Goal: Information Seeking & Learning: Compare options

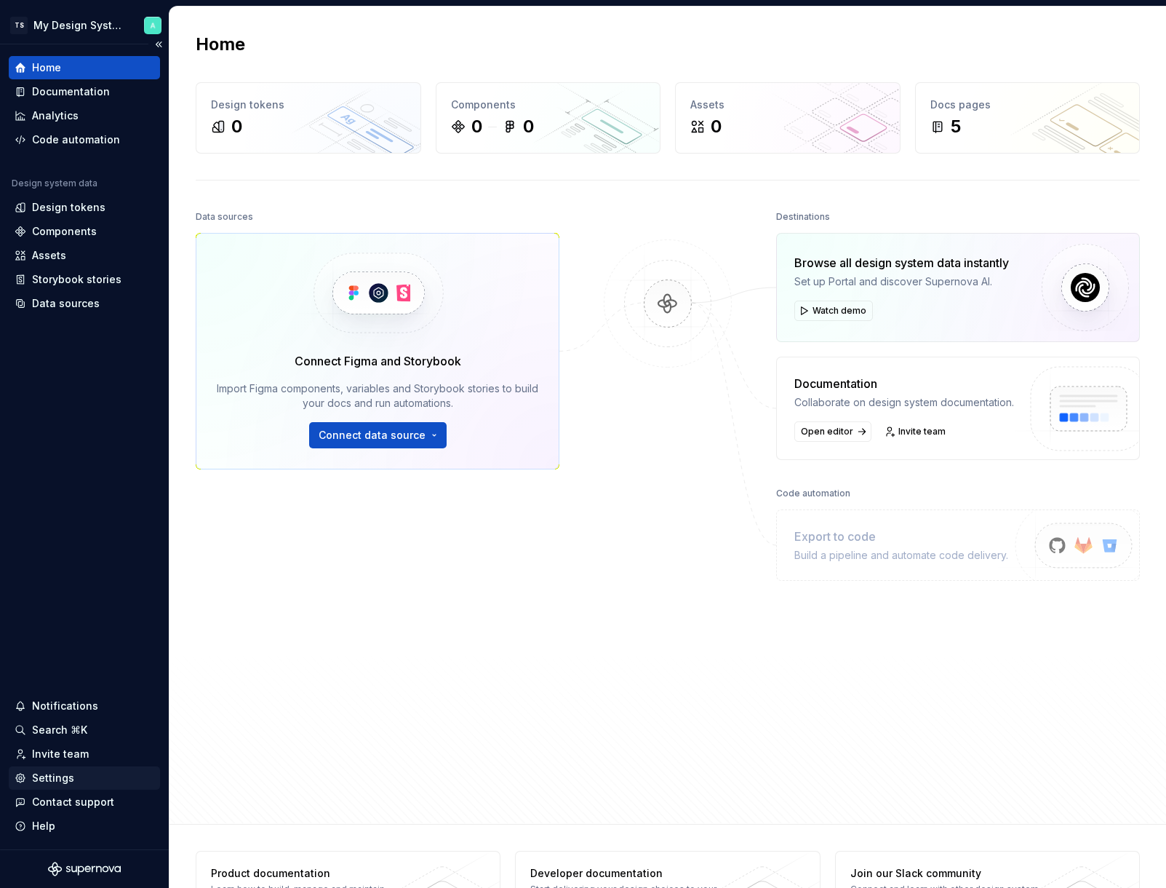
click at [52, 781] on div "Settings" at bounding box center [53, 778] width 42 height 15
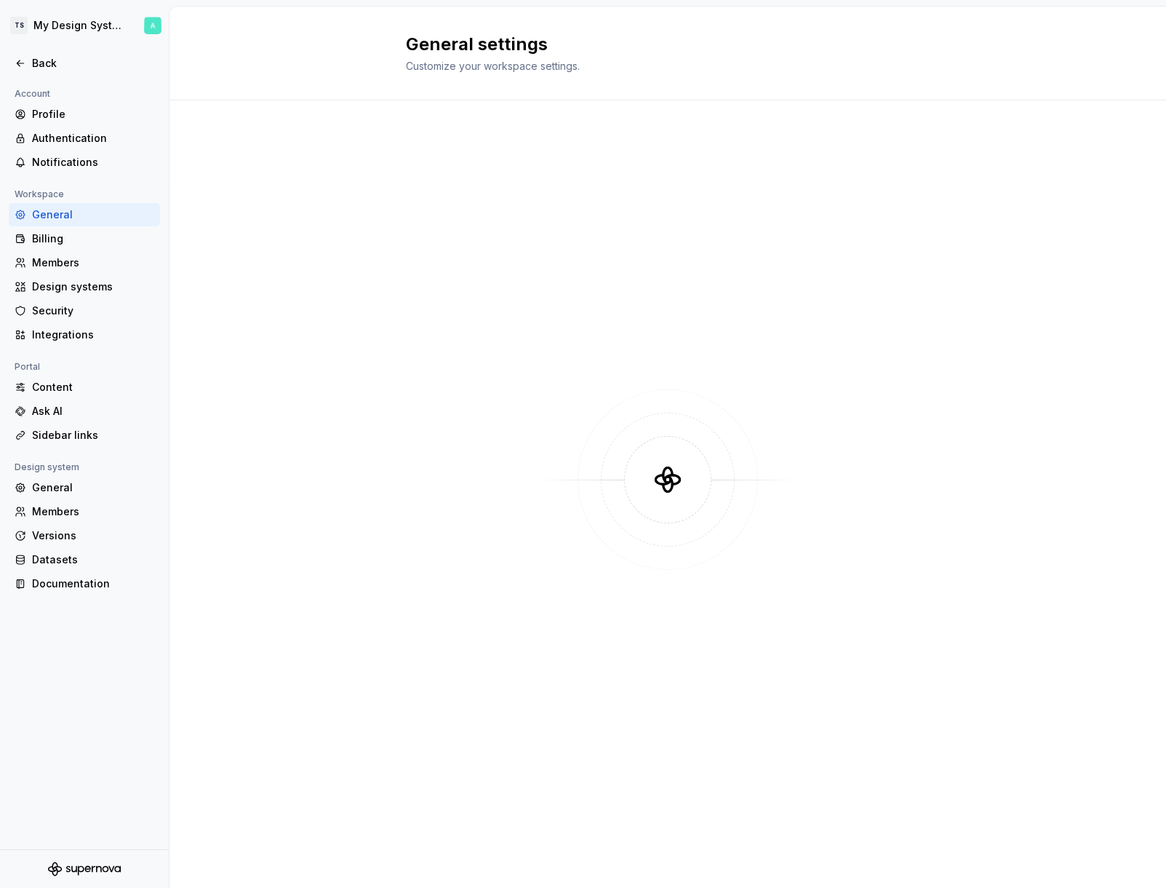
click at [749, 288] on div at bounding box center [668, 480] width 524 height 706
click at [63, 114] on div "Profile" at bounding box center [93, 114] width 122 height 15
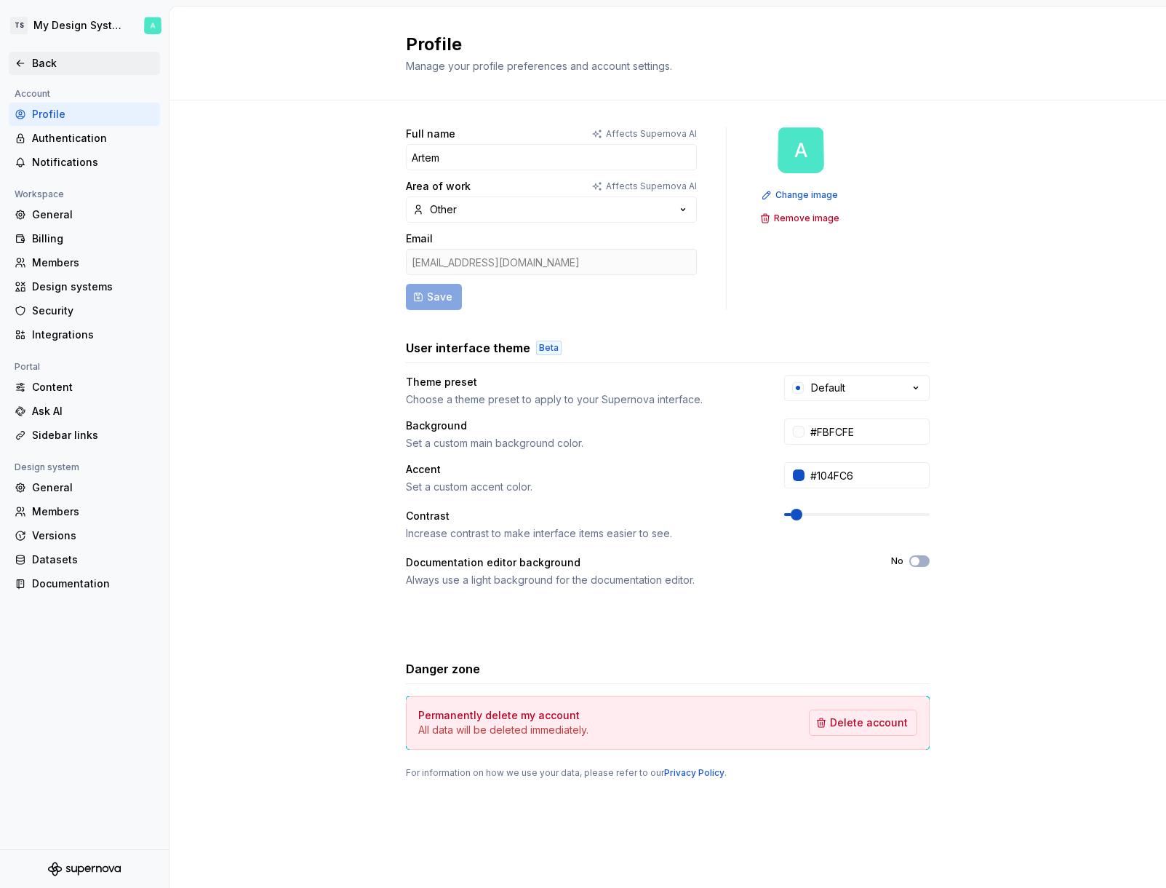
click at [52, 62] on div "Back" at bounding box center [93, 63] width 122 height 15
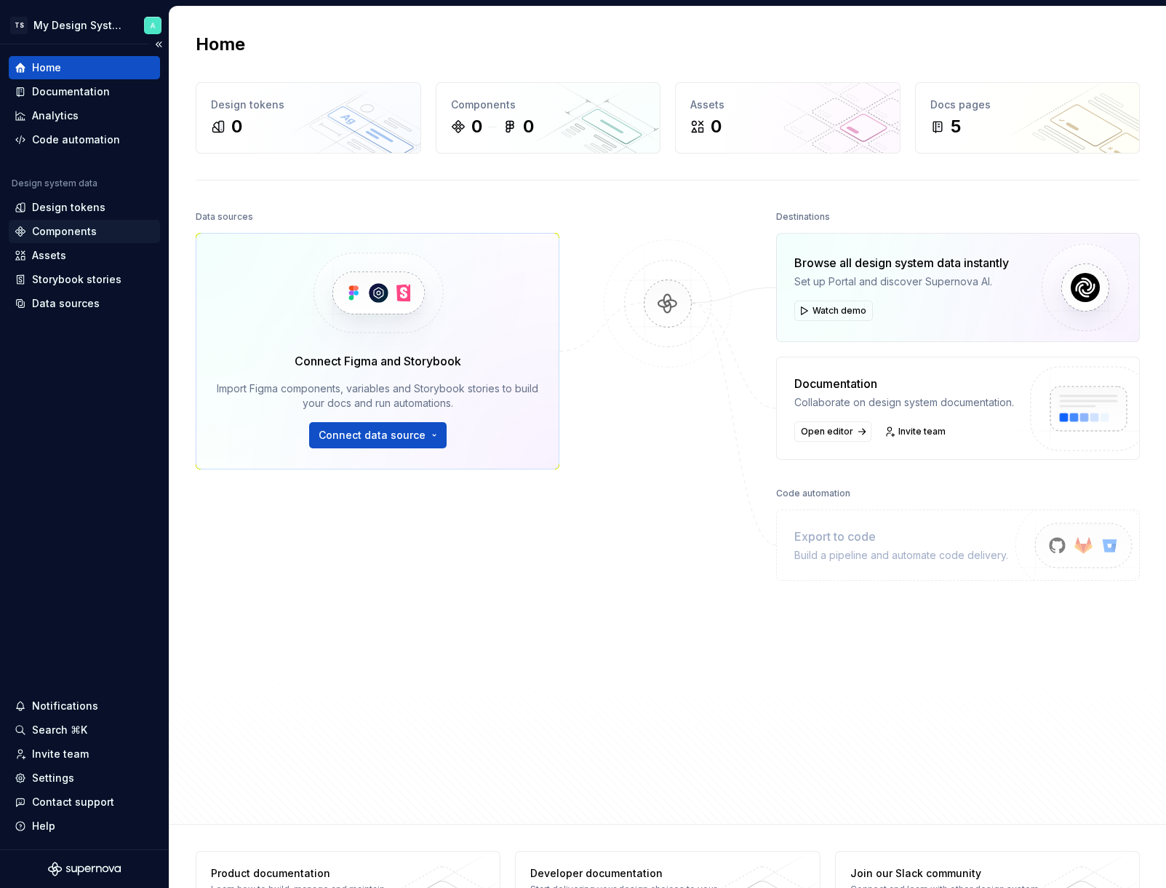
click at [83, 233] on div "Components" at bounding box center [64, 231] width 65 height 15
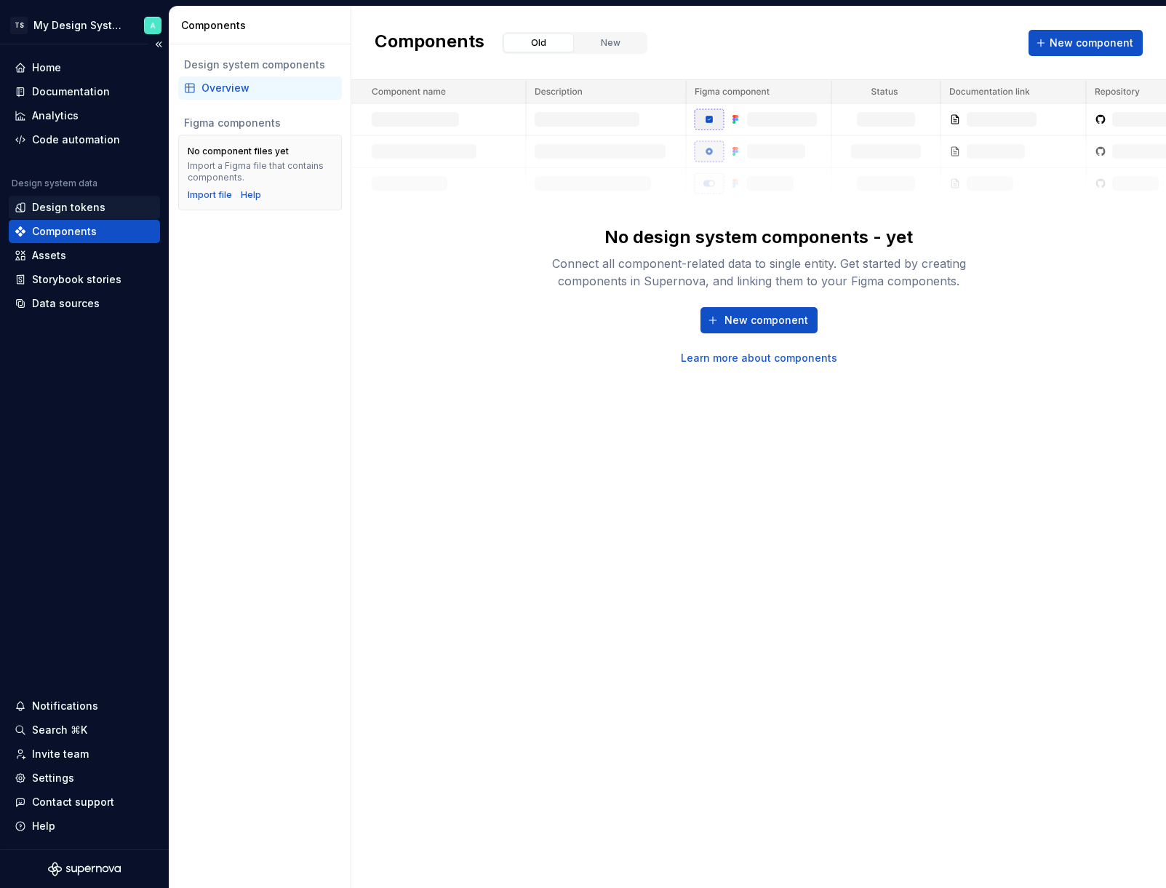
click at [90, 207] on div "Design tokens" at bounding box center [68, 207] width 73 height 15
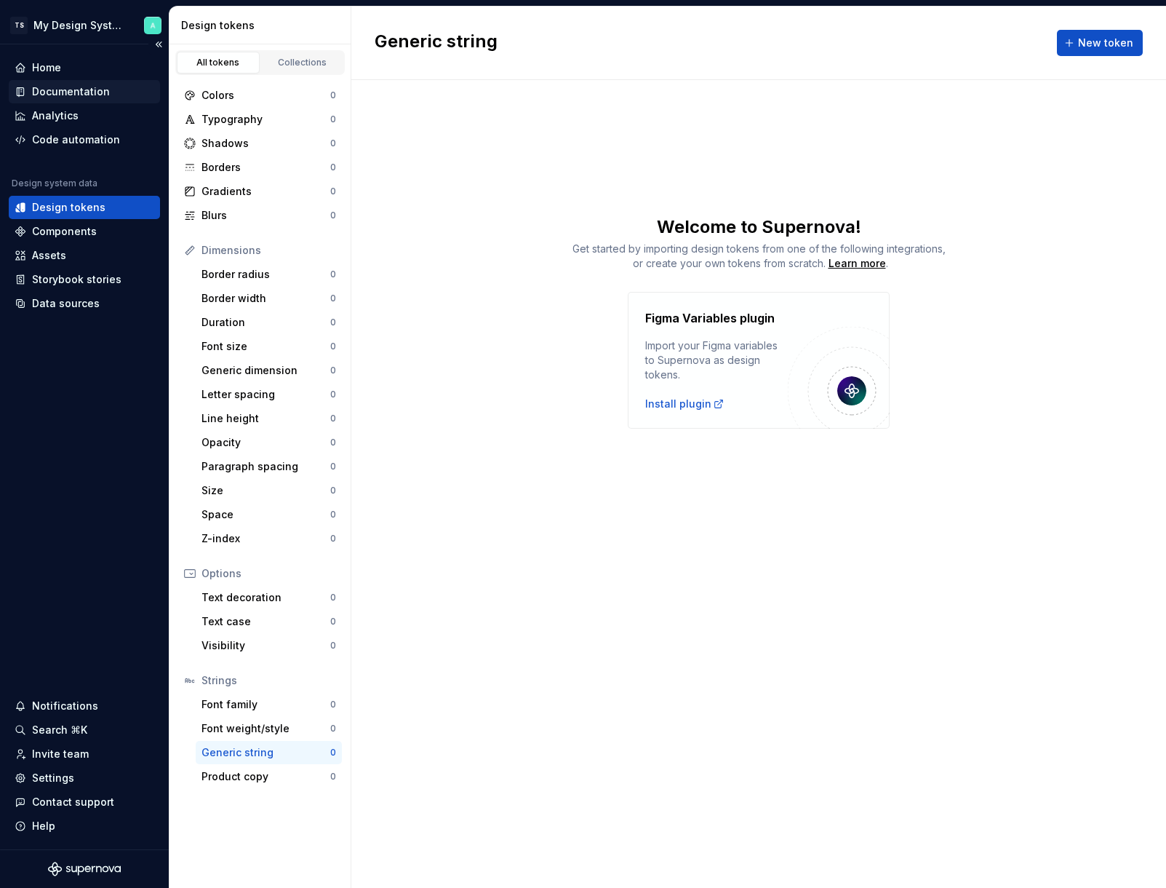
click at [76, 95] on div "Documentation" at bounding box center [71, 91] width 78 height 15
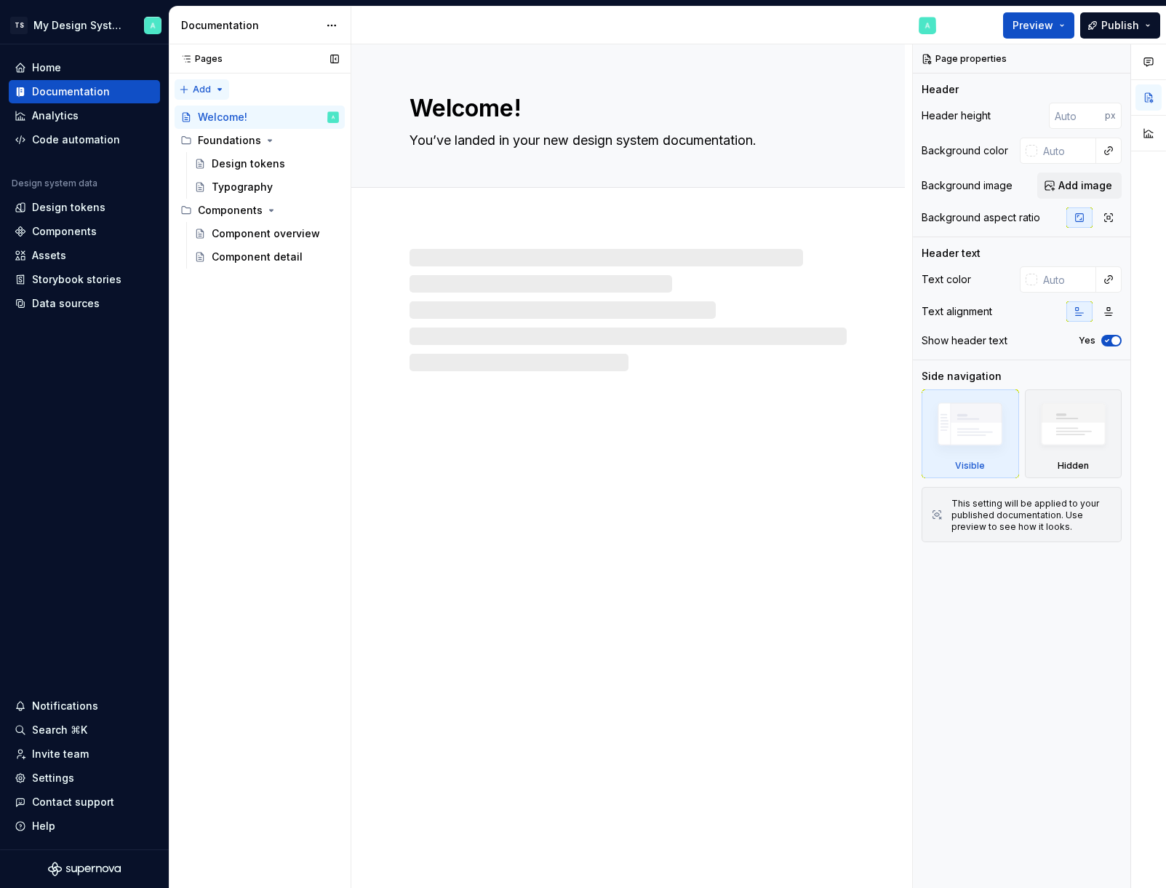
type textarea "*"
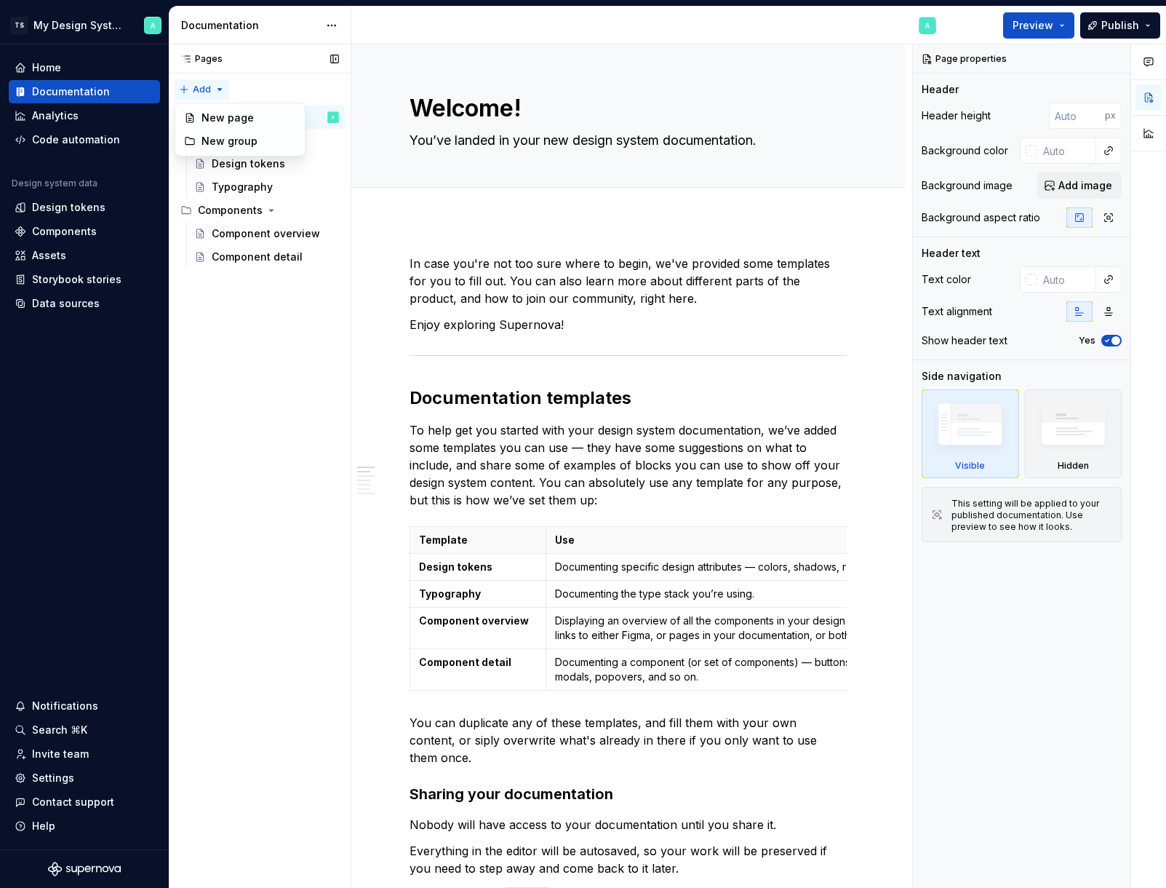
click at [218, 84] on div "Pages Pages Add Accessibility guide for tree Page tree. Navigate the tree with …" at bounding box center [260, 466] width 182 height 844
click at [69, 69] on div "Home" at bounding box center [85, 67] width 140 height 15
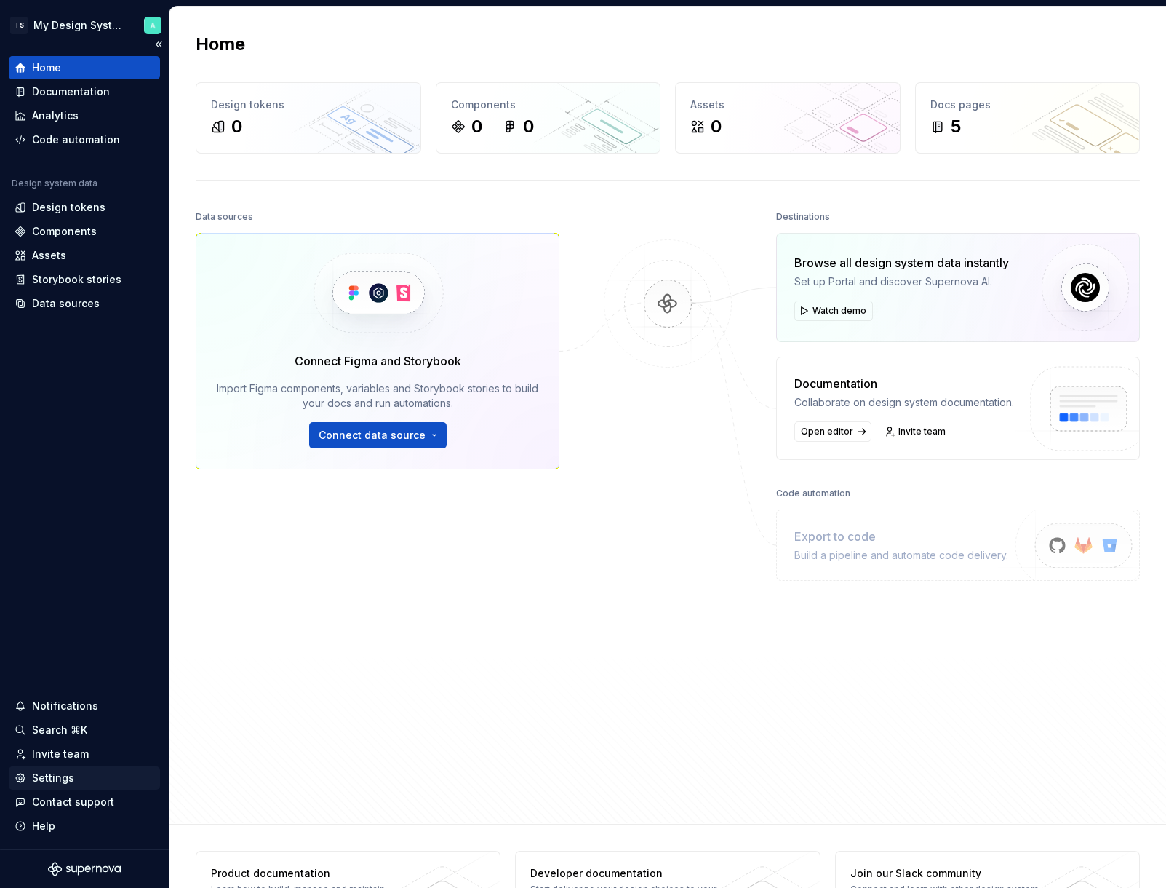
click at [57, 768] on div "Settings" at bounding box center [84, 777] width 151 height 23
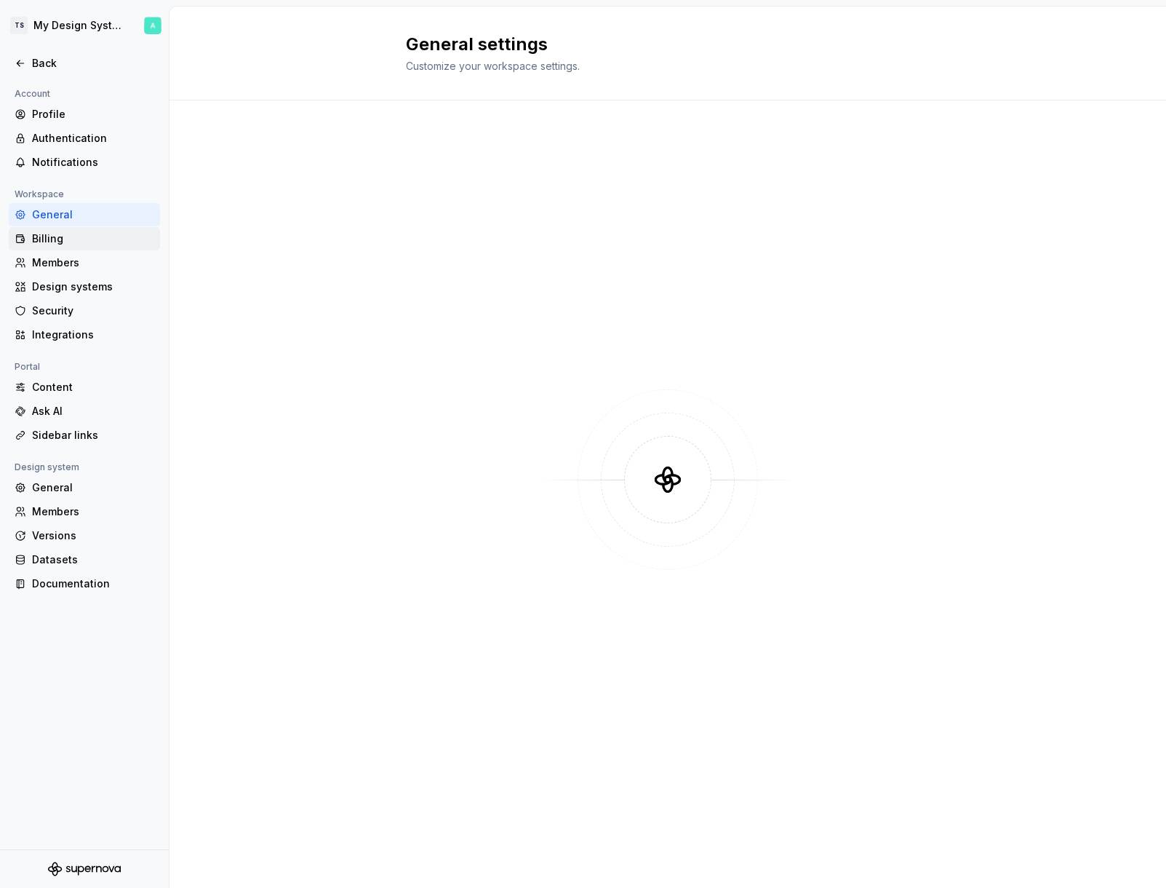
click at [63, 244] on div "Billing" at bounding box center [93, 238] width 122 height 15
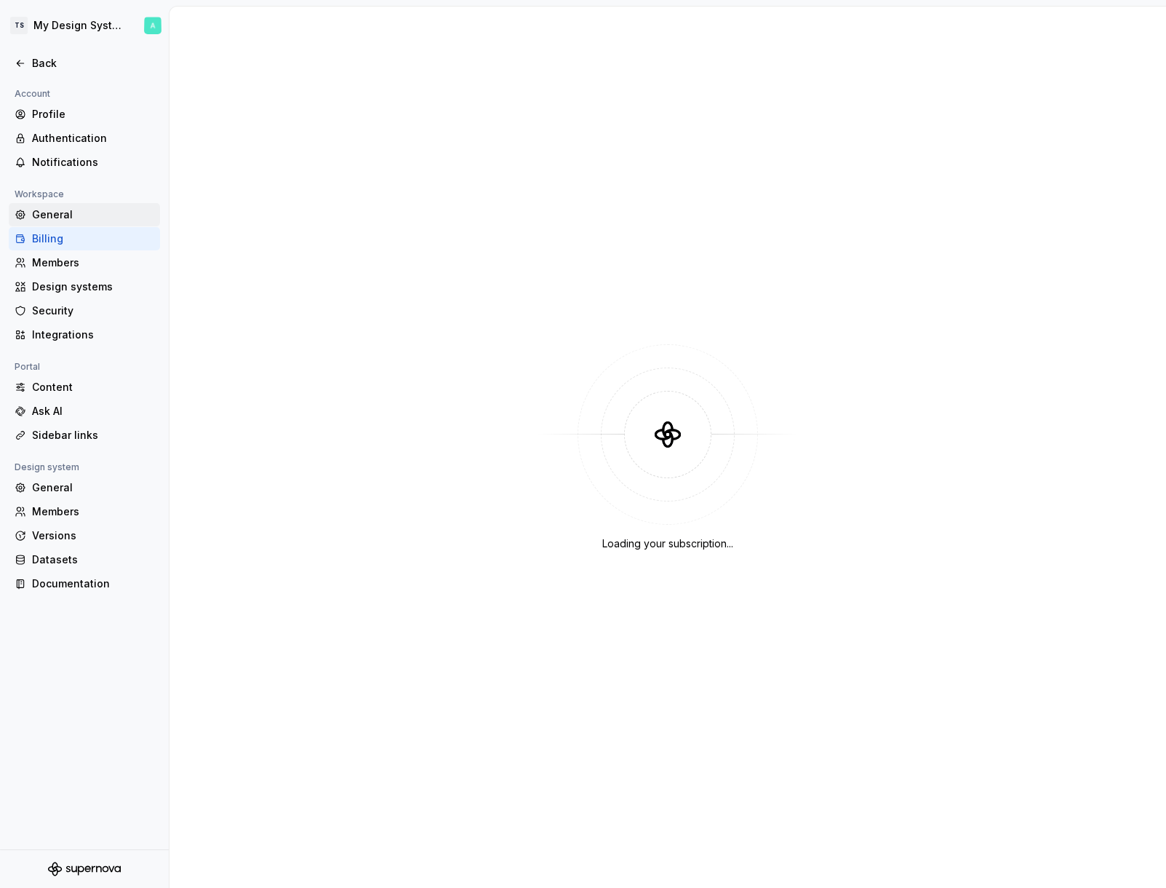
click at [68, 212] on div "General" at bounding box center [93, 214] width 122 height 15
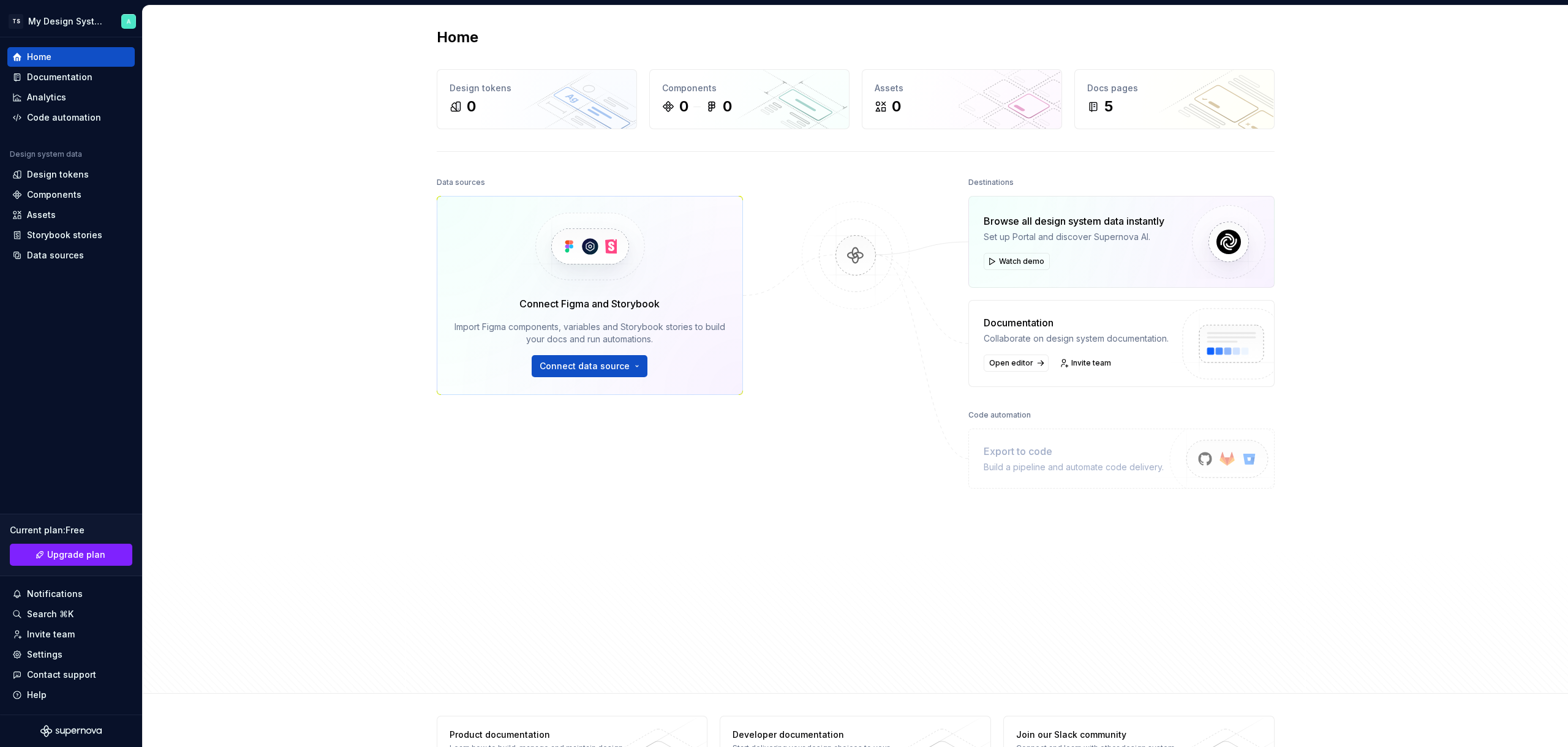
click at [1366, 121] on div "Home Design tokens 0 Components 0 0 Assets 0 Docs pages 5 Data sources Connect …" at bounding box center [855, 350] width 1425 height 688
click at [86, 17] on html "TS My Design System Home Documentation Analytics Code automation Design system …" at bounding box center [784, 374] width 1568 height 747
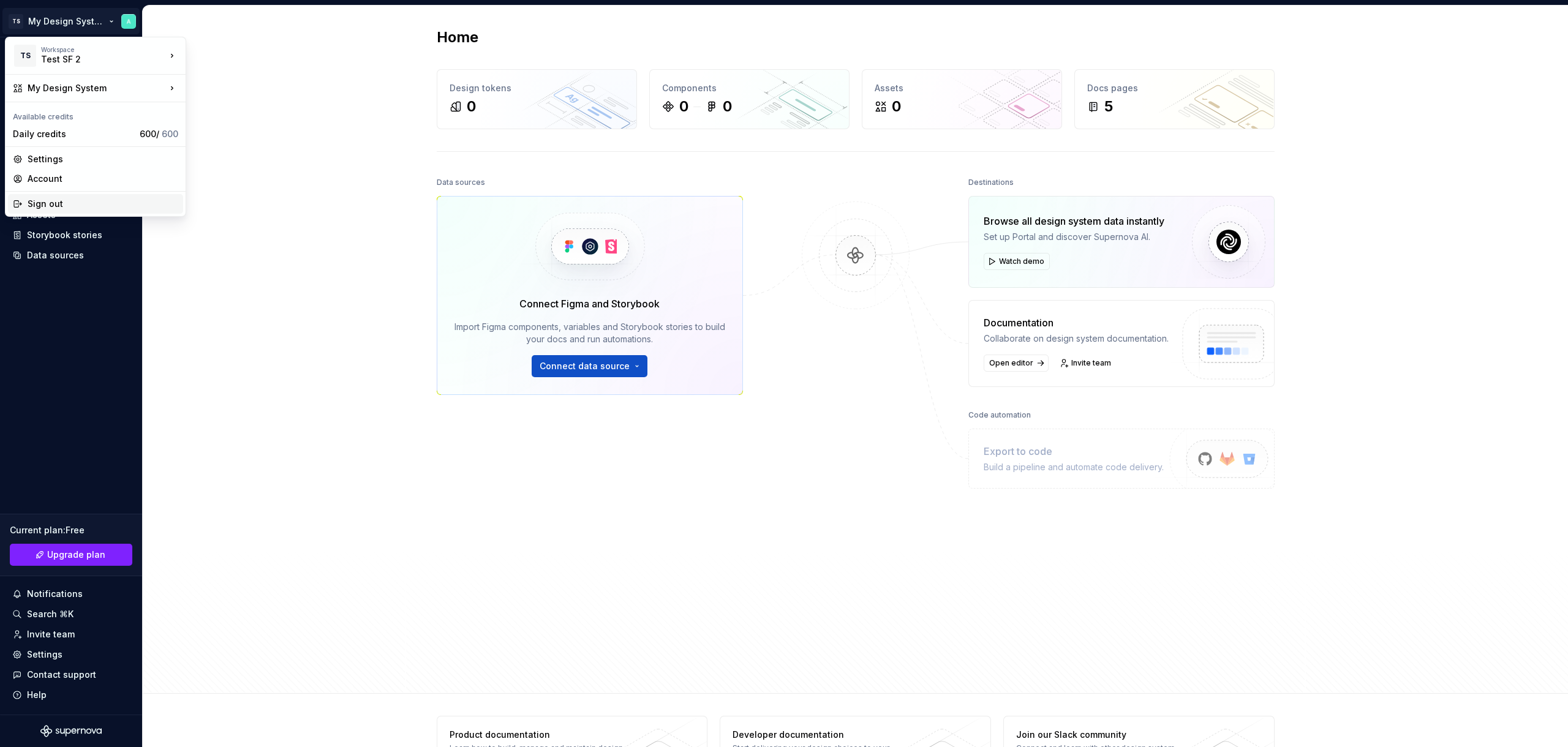
click at [64, 198] on div "Sign out" at bounding box center [103, 204] width 151 height 13
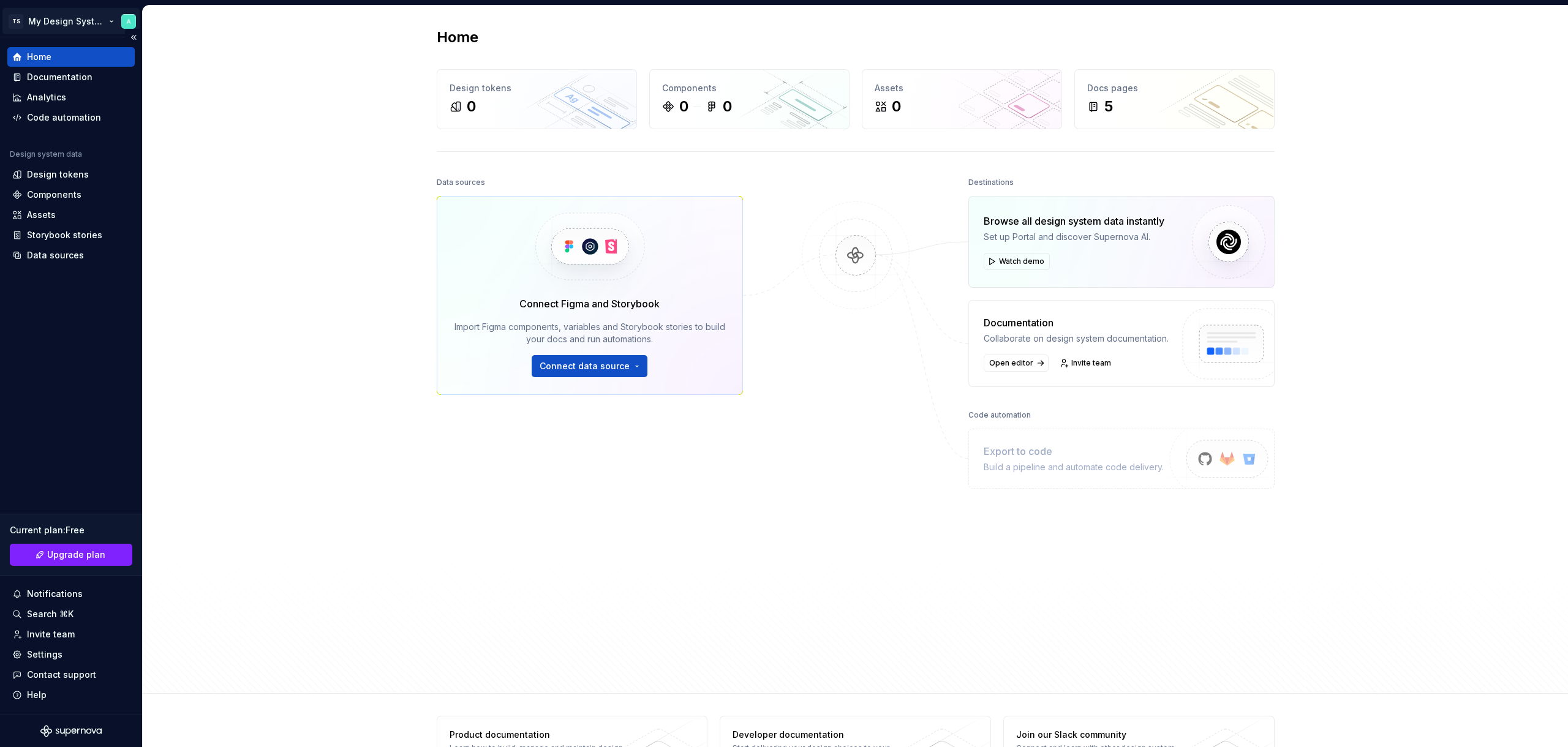
click at [44, 17] on html "TS My Design System Home Documentation Analytics Code automation Design system …" at bounding box center [784, 374] width 1568 height 747
click at [412, 384] on html "TS My Design System Home Documentation Analytics Code automation Design system …" at bounding box center [784, 374] width 1568 height 747
click at [62, 651] on div "Settings" at bounding box center [72, 654] width 118 height 13
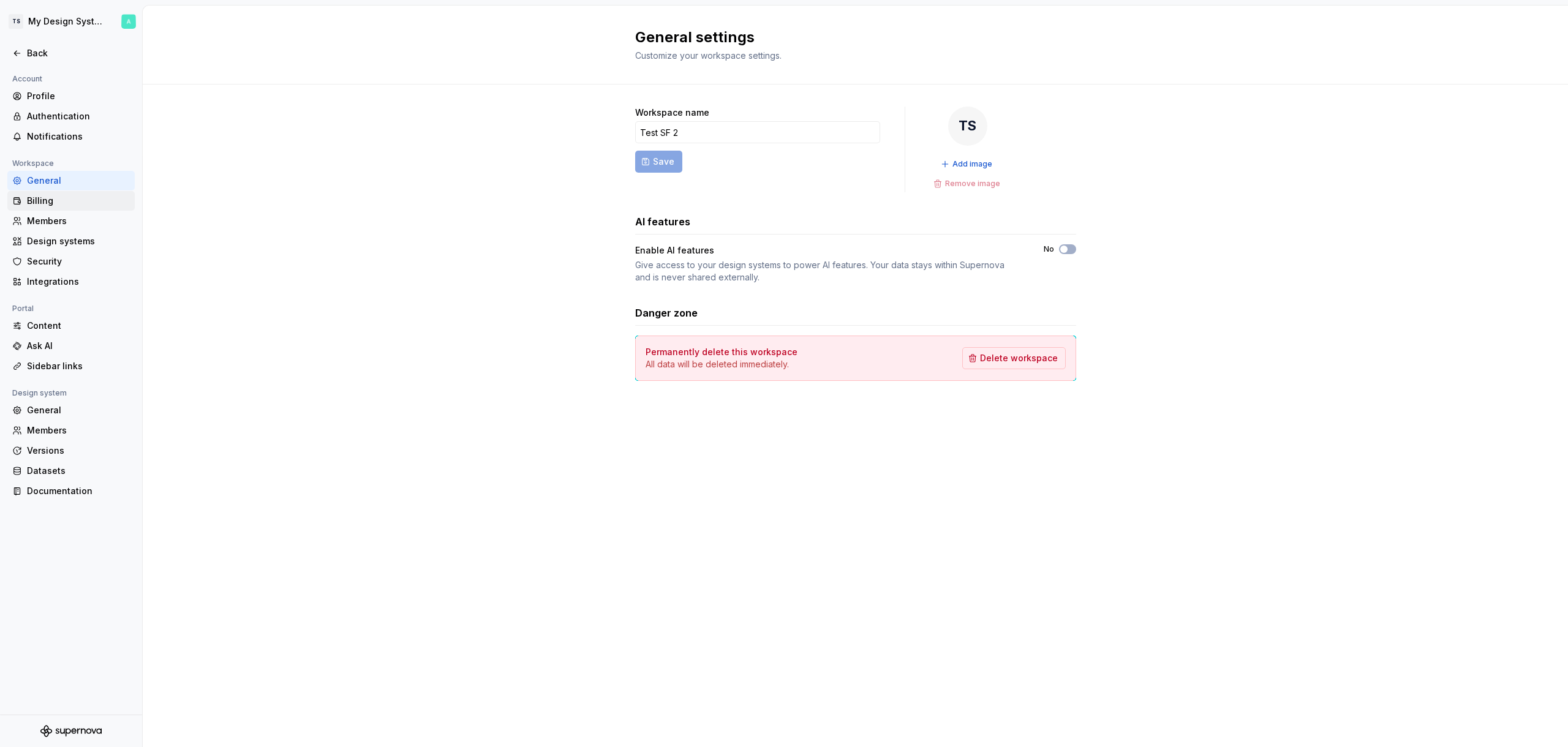
click at [37, 200] on div "Billing" at bounding box center [78, 200] width 103 height 13
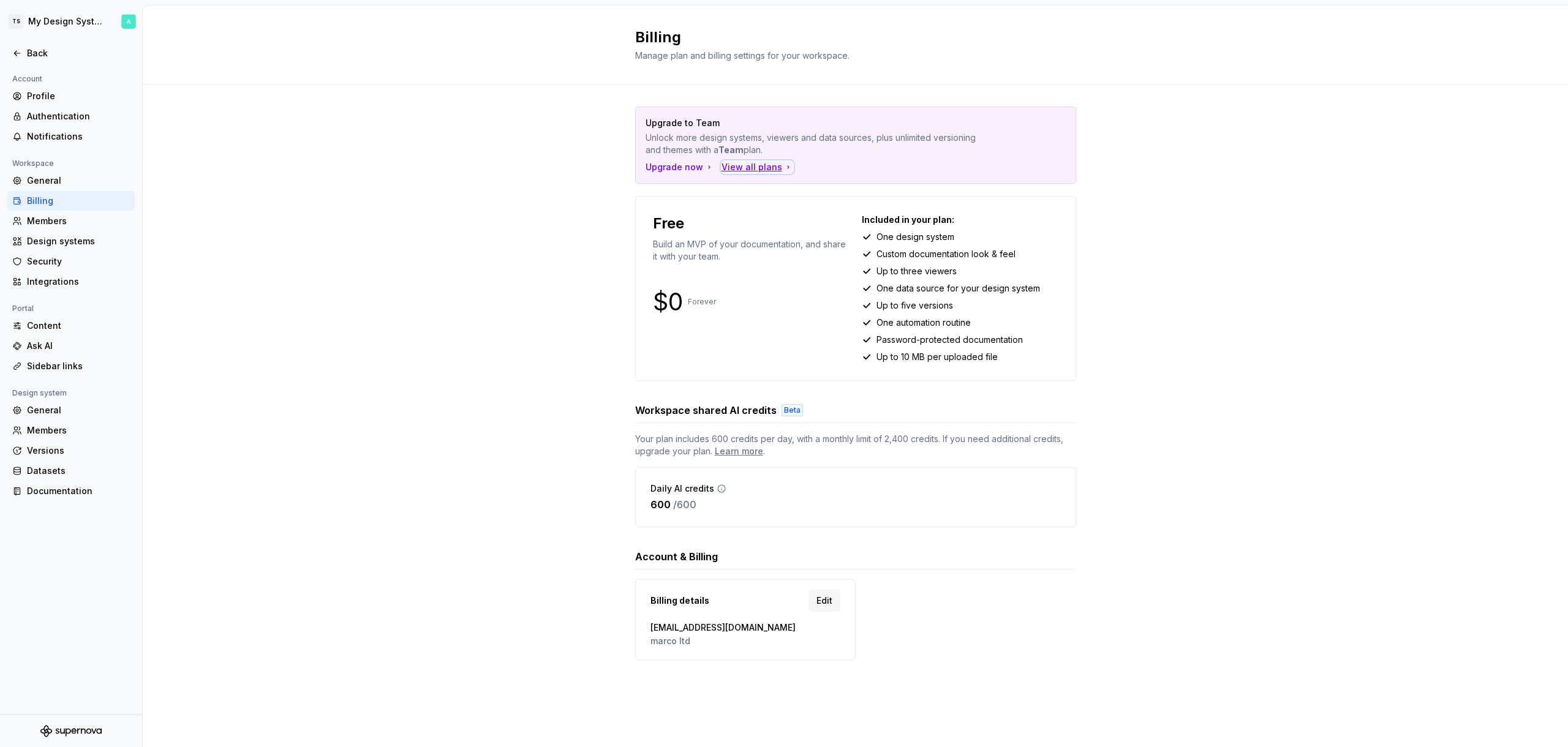
click at [727, 168] on div "View all plans" at bounding box center [757, 167] width 72 height 13
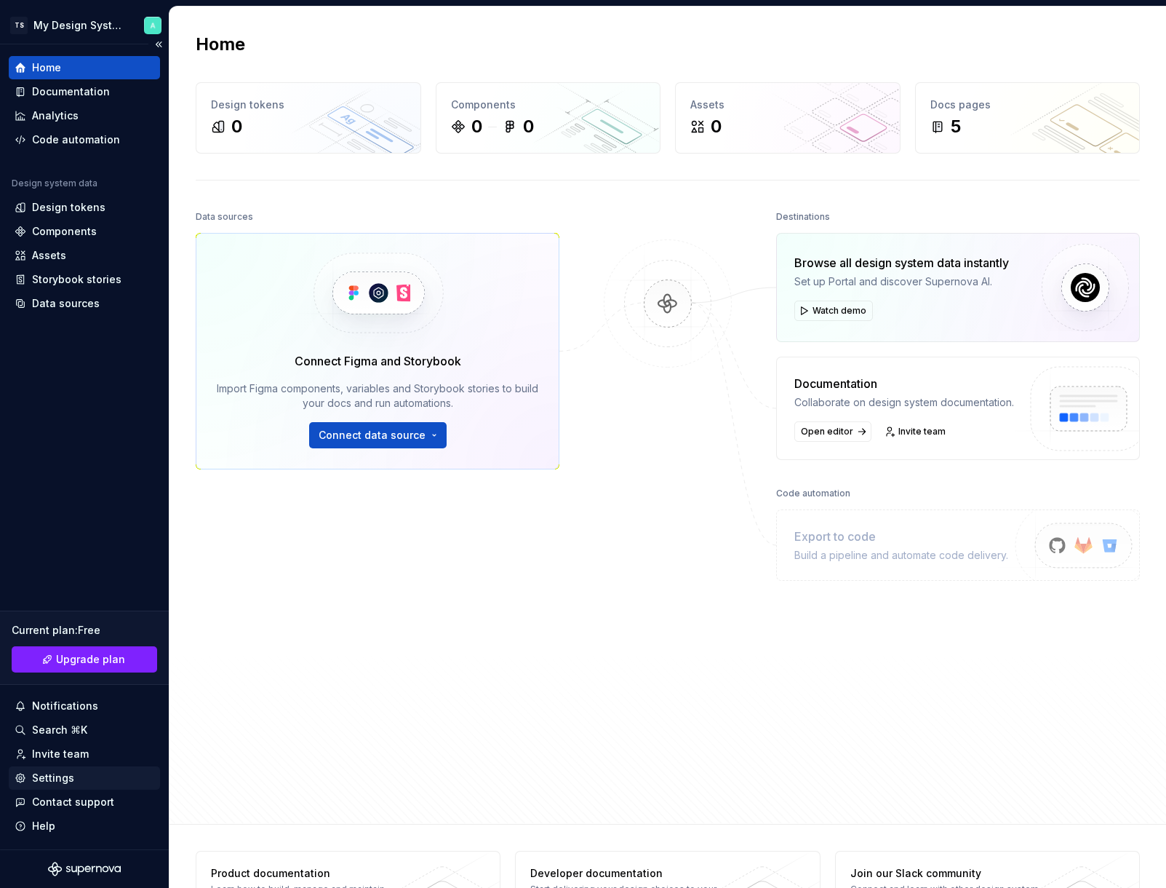
click at [79, 776] on div "Settings" at bounding box center [85, 778] width 140 height 15
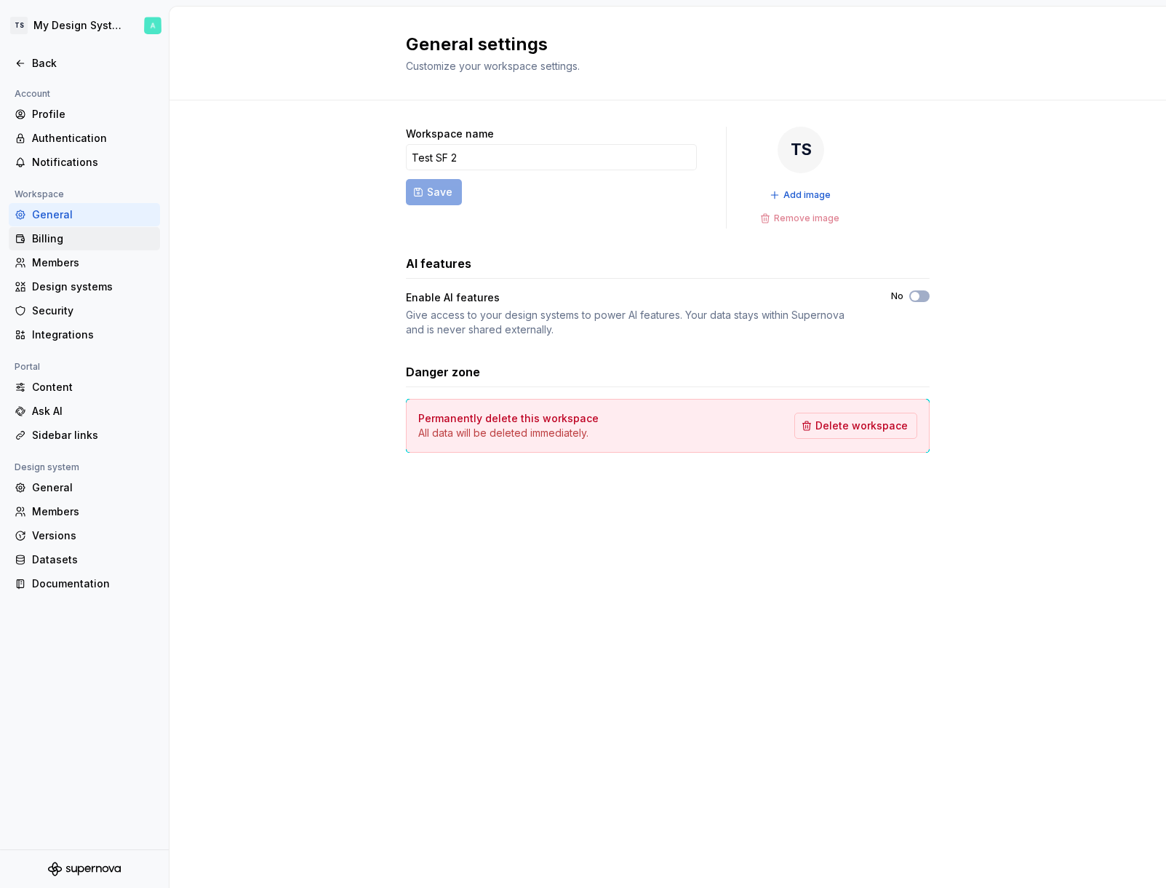
click at [79, 244] on div "Billing" at bounding box center [93, 238] width 122 height 15
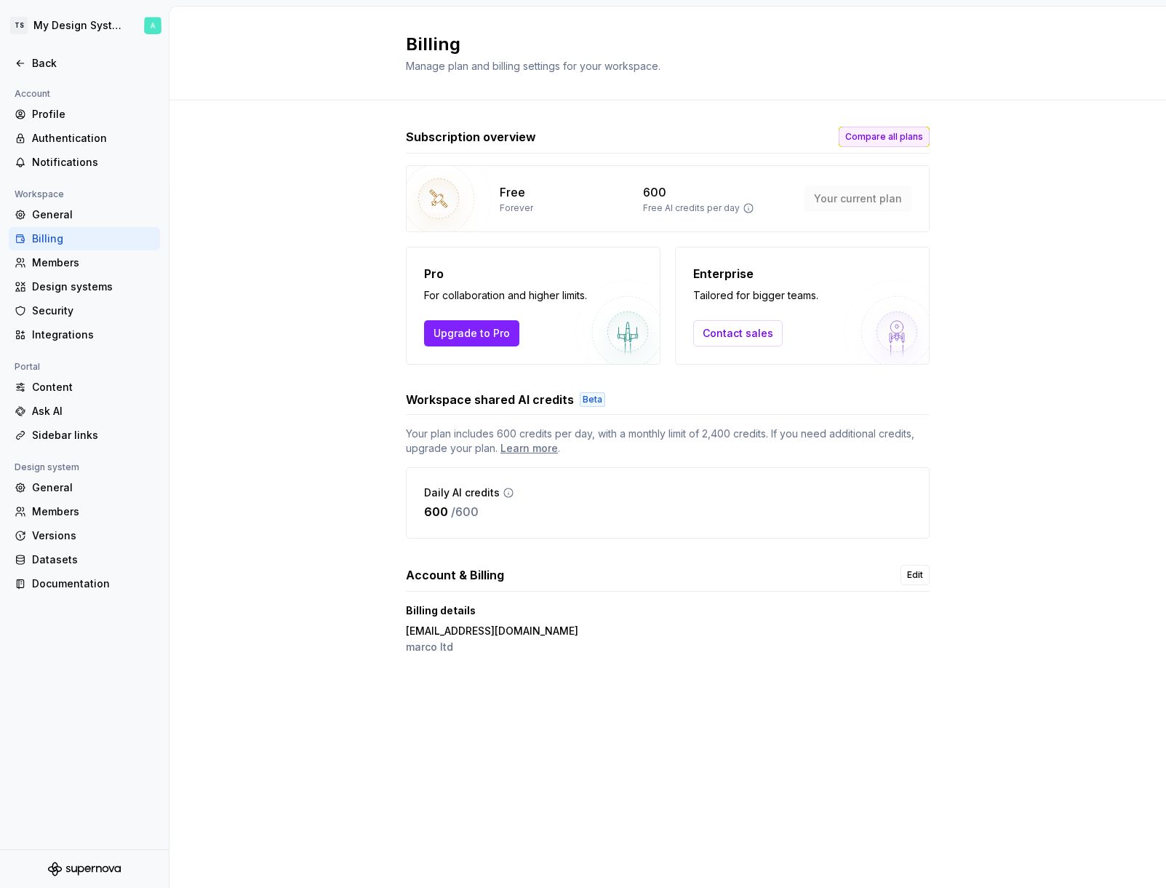
click at [870, 143] on button "Compare all plans" at bounding box center [884, 137] width 91 height 20
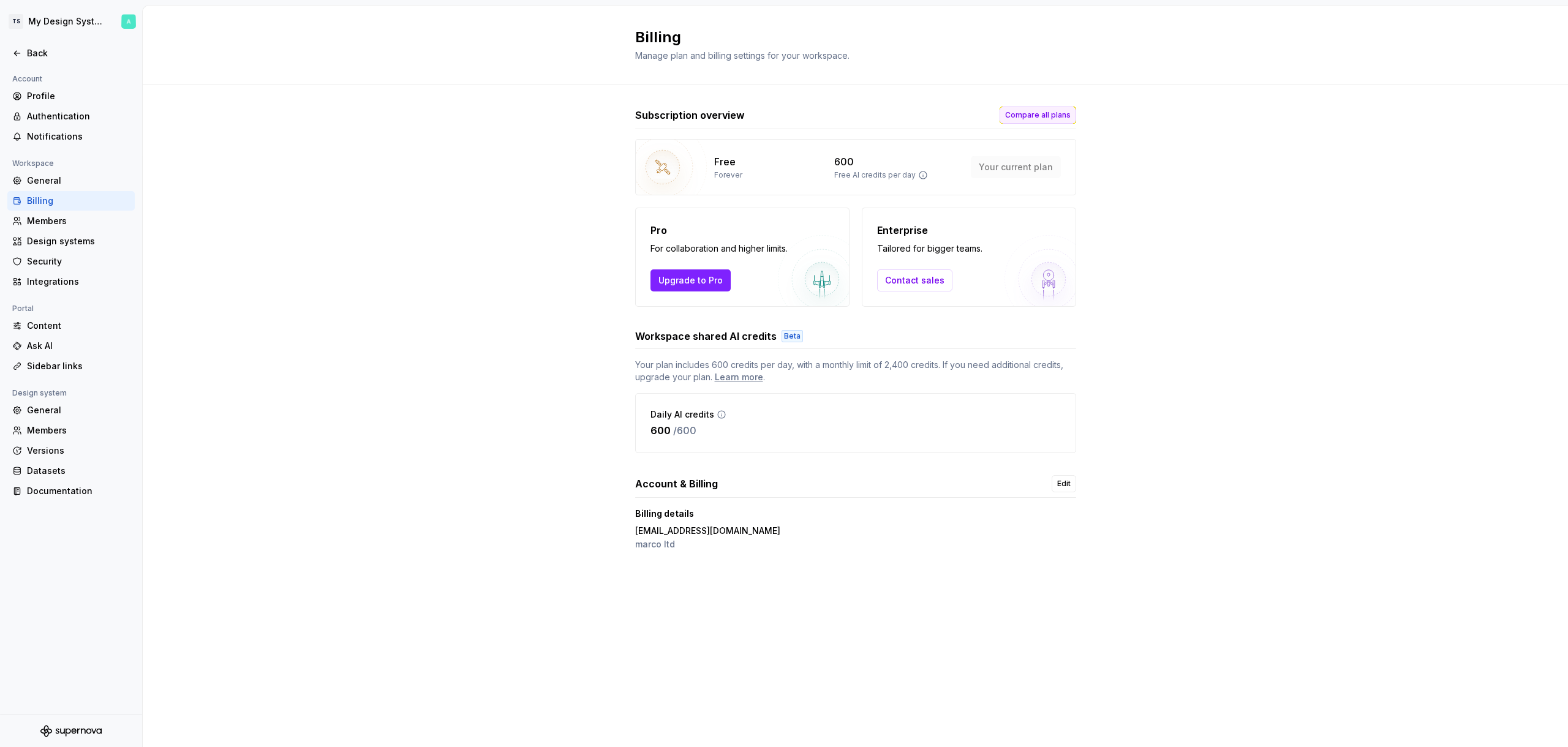
click at [1035, 109] on button "Compare all plans" at bounding box center [1038, 115] width 77 height 17
click at [1046, 109] on button "Compare all plans" at bounding box center [1038, 115] width 77 height 17
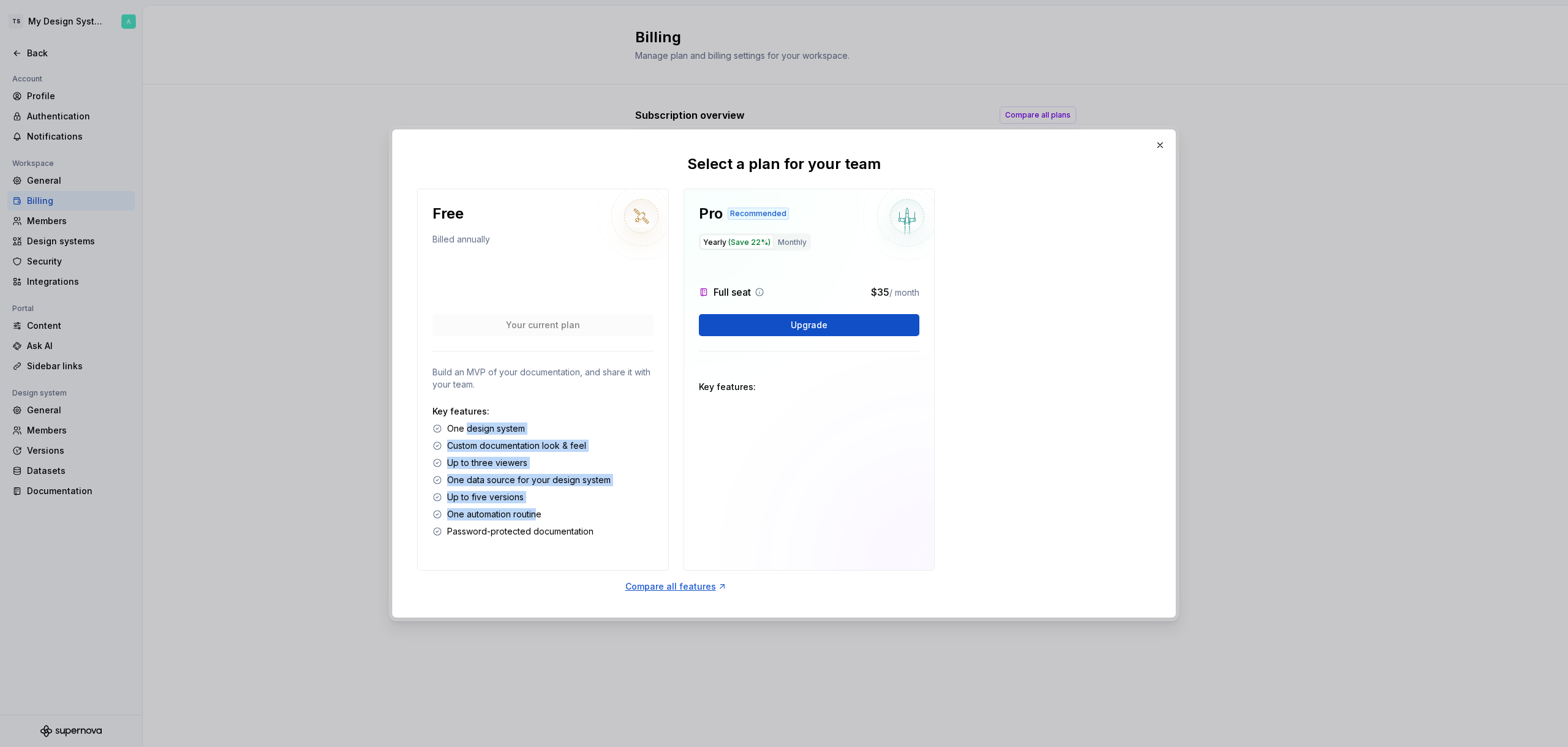
drag, startPoint x: 466, startPoint y: 426, endPoint x: 536, endPoint y: 514, distance: 112.4
click at [536, 514] on div "Key features: One design system Custom documentation look & feel Up to three vi…" at bounding box center [543, 471] width 221 height 132
drag, startPoint x: 536, startPoint y: 514, endPoint x: 644, endPoint y: 489, distance: 110.9
click at [536, 514] on p "One automation routine" at bounding box center [494, 514] width 94 height 13
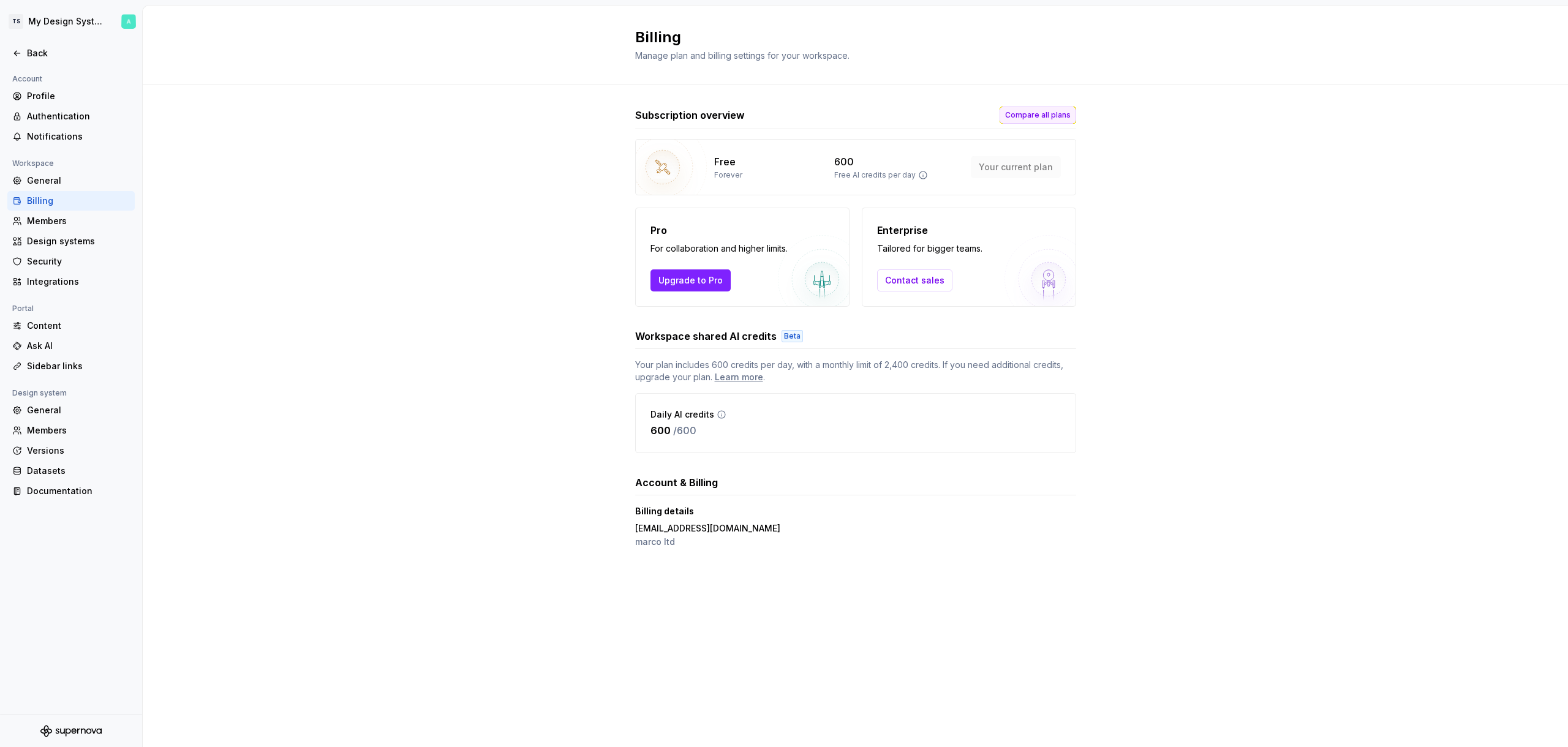
click at [1035, 126] on div "Subscription overview Compare all plans" at bounding box center [856, 118] width 441 height 23
click at [1035, 119] on span "Compare all plans" at bounding box center [1038, 115] width 66 height 10
click at [1040, 109] on button "Compare all plans" at bounding box center [1038, 115] width 77 height 17
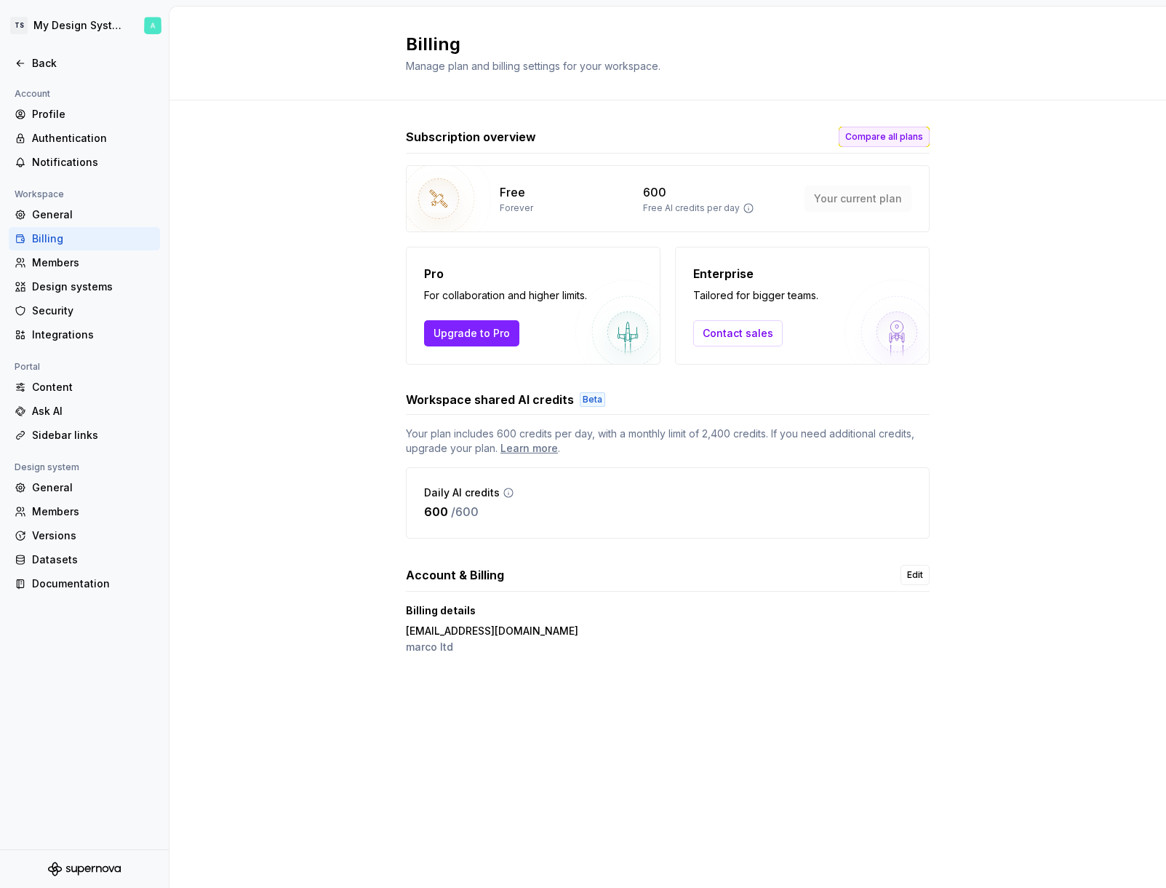
click at [894, 140] on span "Compare all plans" at bounding box center [885, 137] width 78 height 12
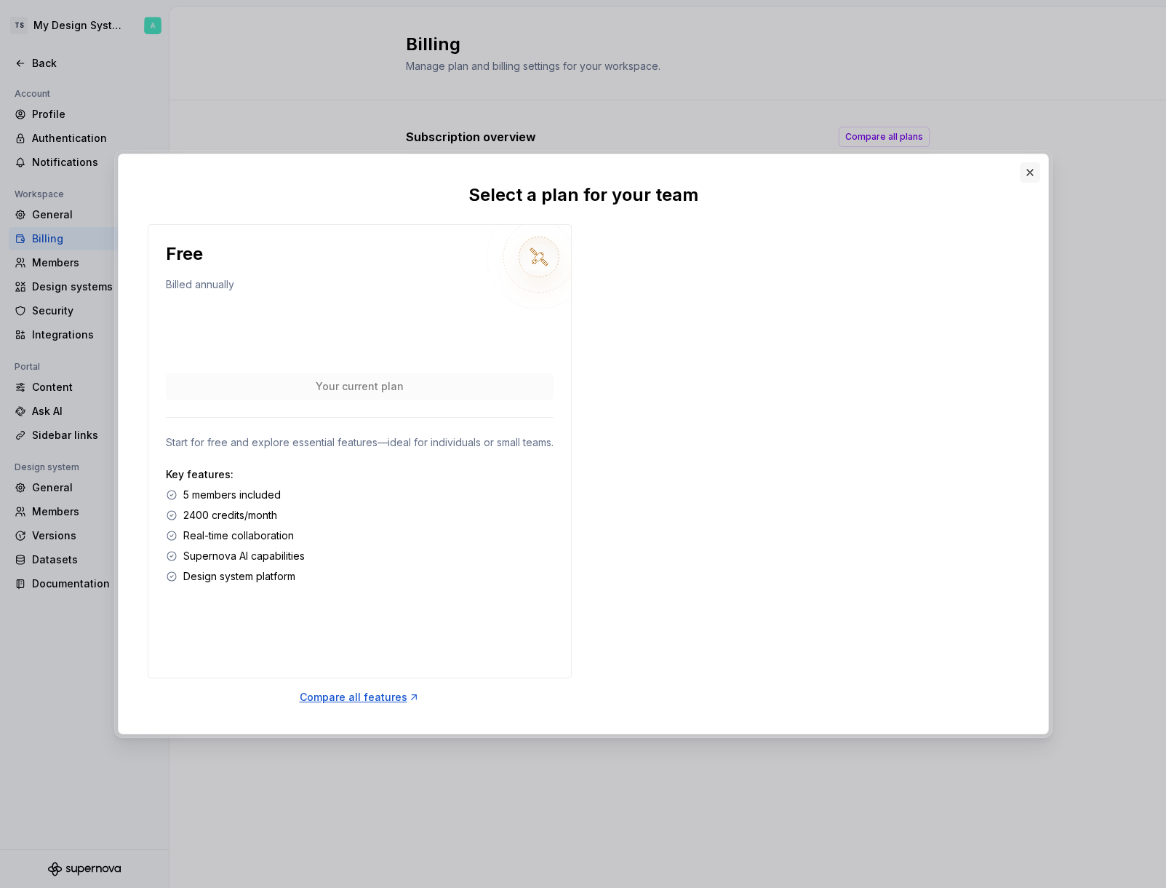
click at [1028, 175] on button "button" at bounding box center [1030, 172] width 20 height 20
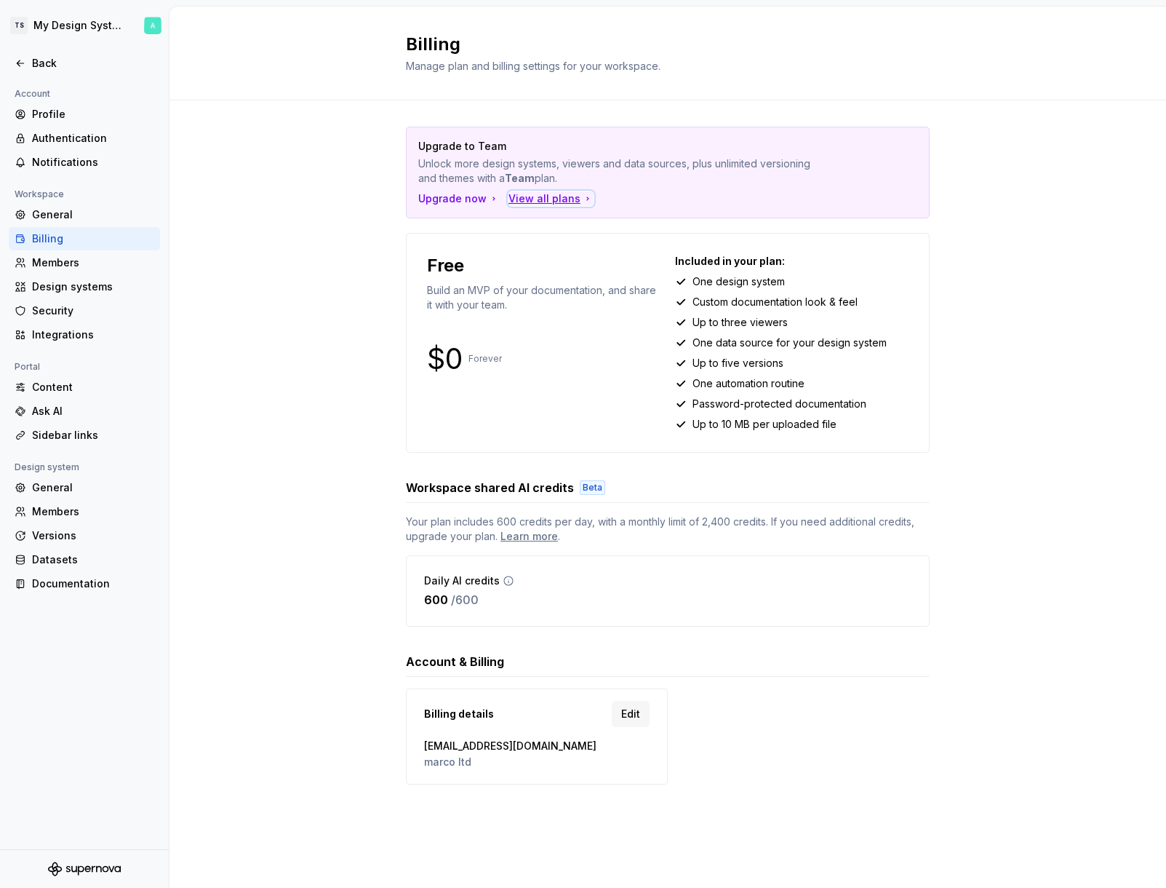
click at [518, 200] on div "View all plans" at bounding box center [551, 198] width 85 height 15
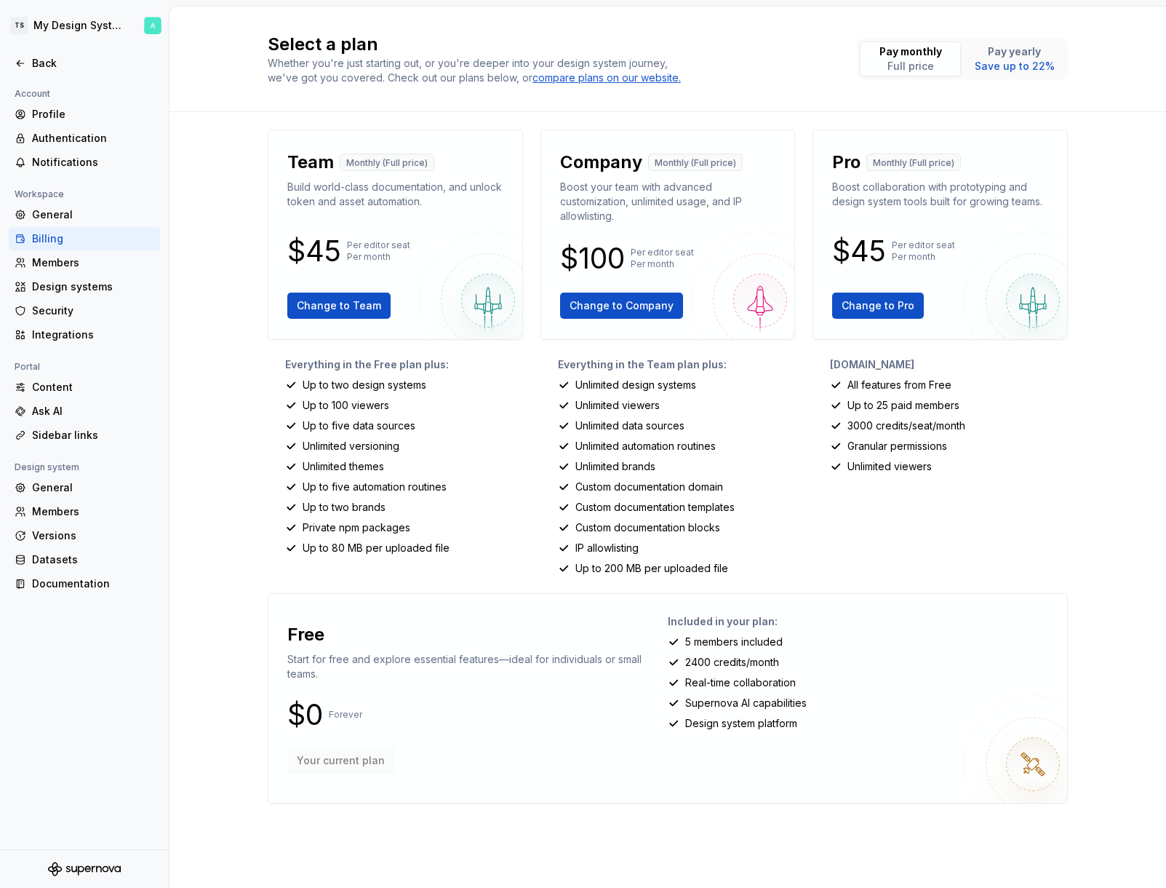
click at [899, 366] on p "[DOMAIN_NAME]" at bounding box center [949, 364] width 238 height 15
copy div "[DOMAIN_NAME]"
click at [1017, 452] on div "Granular permissions" at bounding box center [949, 446] width 238 height 15
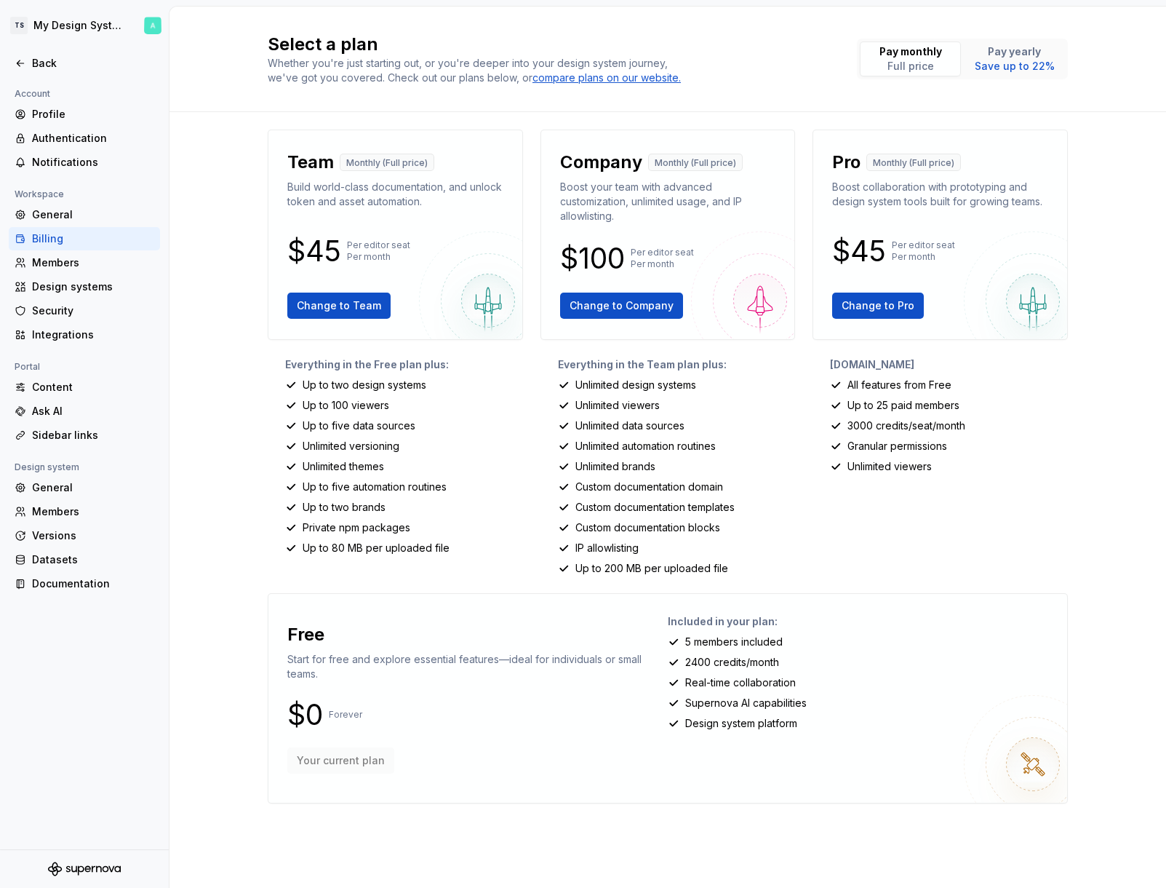
click at [85, 244] on div "Billing" at bounding box center [93, 238] width 122 height 15
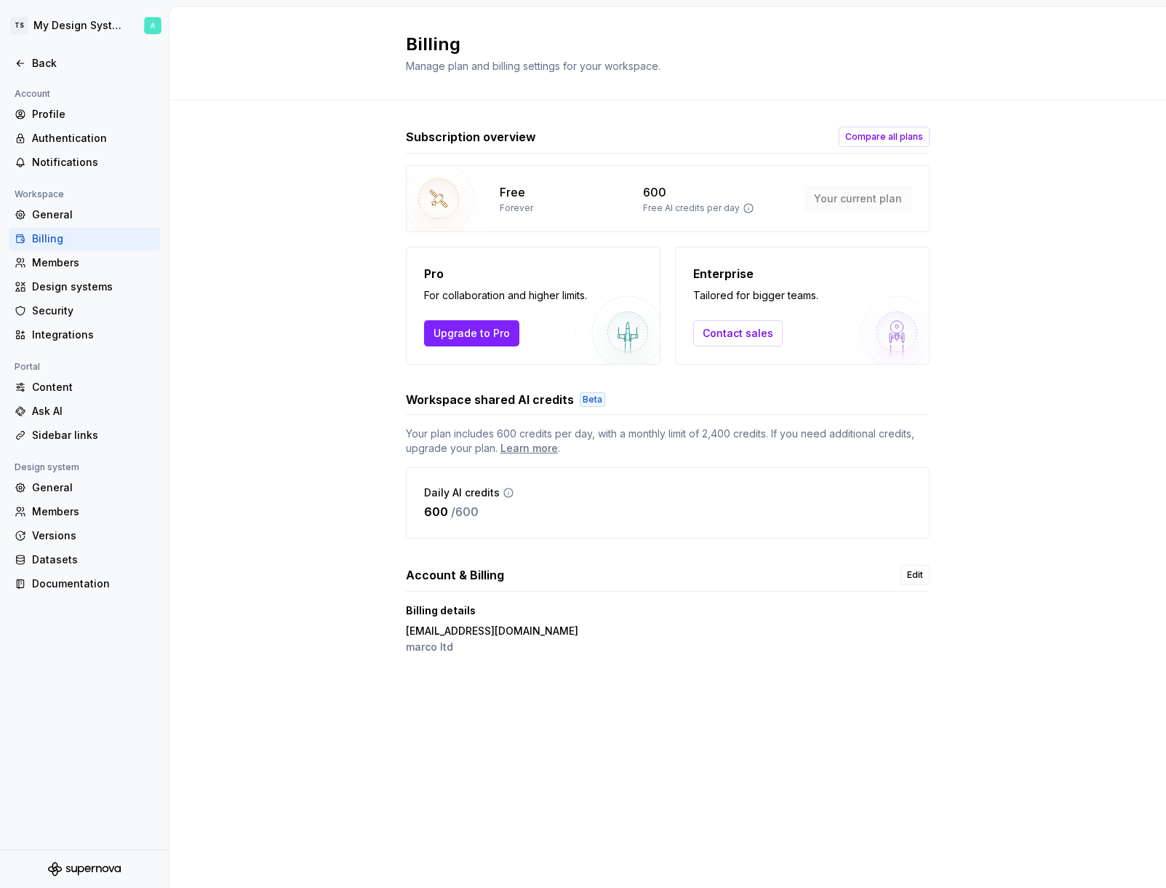
click at [319, 443] on div "Subscription overview Compare all plans Free Forever 600 Free AI credits per da…" at bounding box center [668, 406] width 997 height 612
click at [897, 143] on button "Compare all plans" at bounding box center [884, 137] width 91 height 20
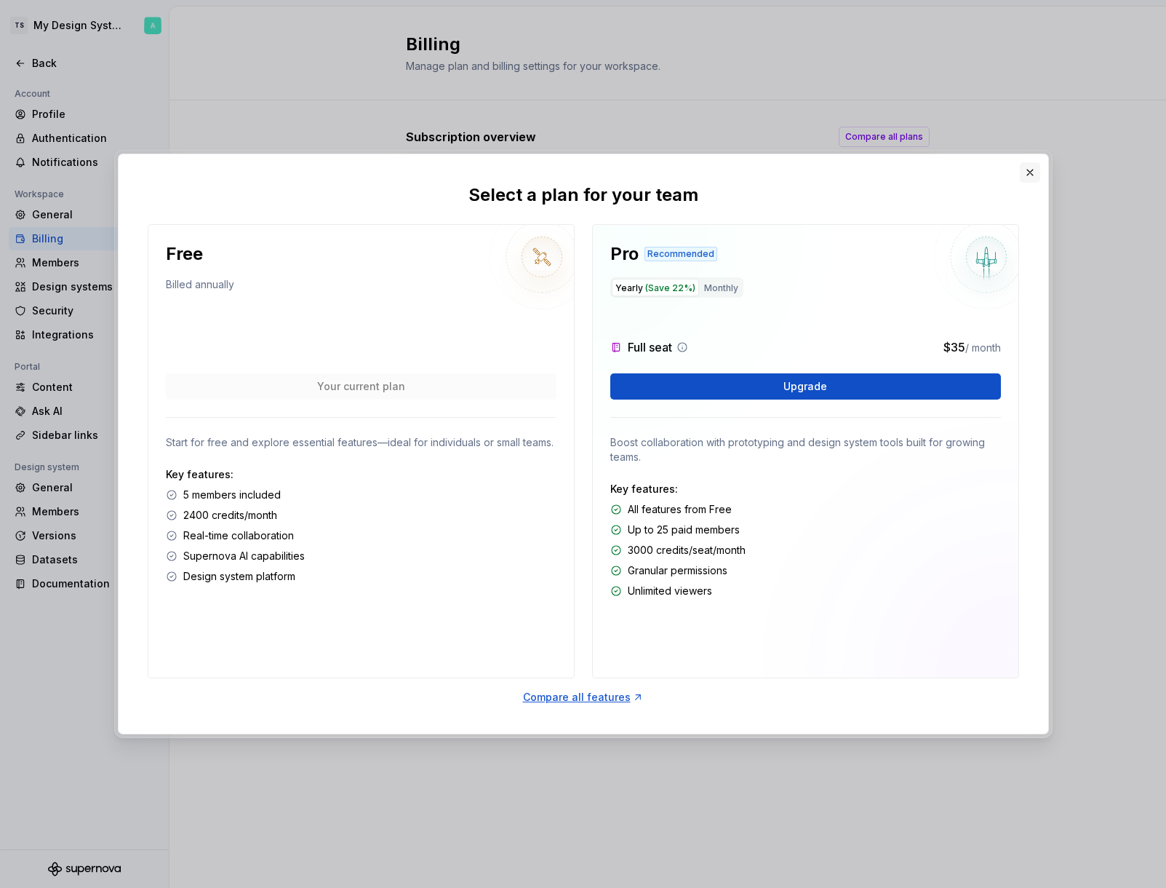
click at [1030, 172] on button "button" at bounding box center [1030, 172] width 20 height 20
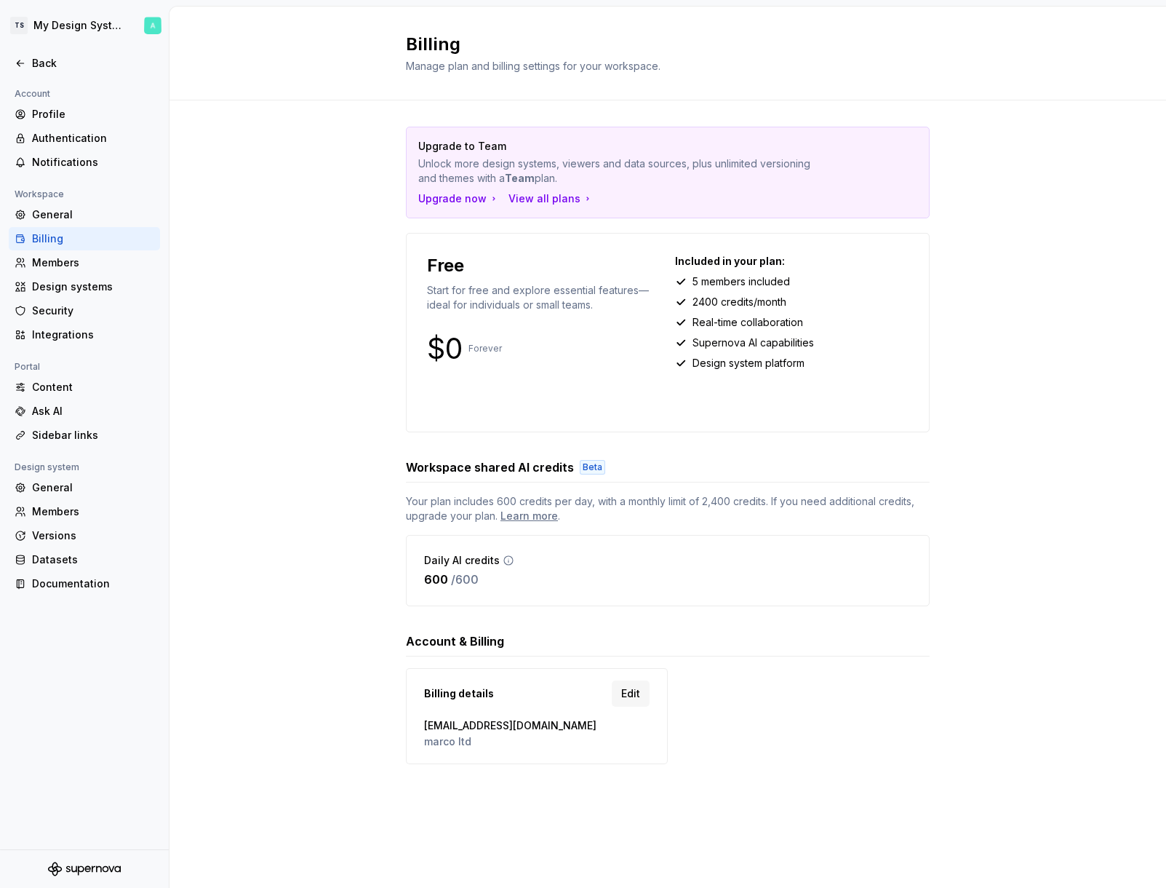
click at [347, 171] on div "Upgrade to Team Unlock more design systems, viewers and data sources, plus unli…" at bounding box center [668, 459] width 997 height 719
click at [533, 199] on div "View all plans" at bounding box center [551, 198] width 85 height 15
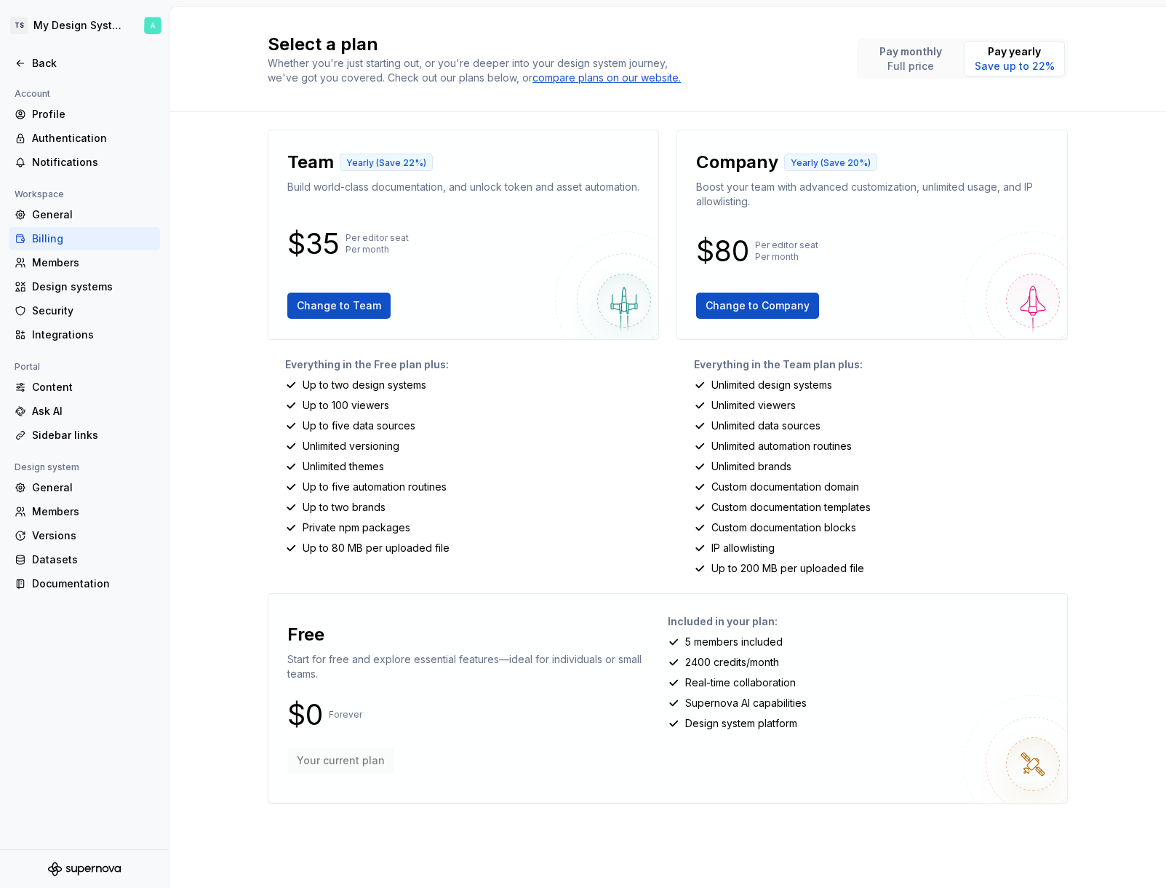
click at [50, 242] on div "Billing" at bounding box center [93, 238] width 122 height 15
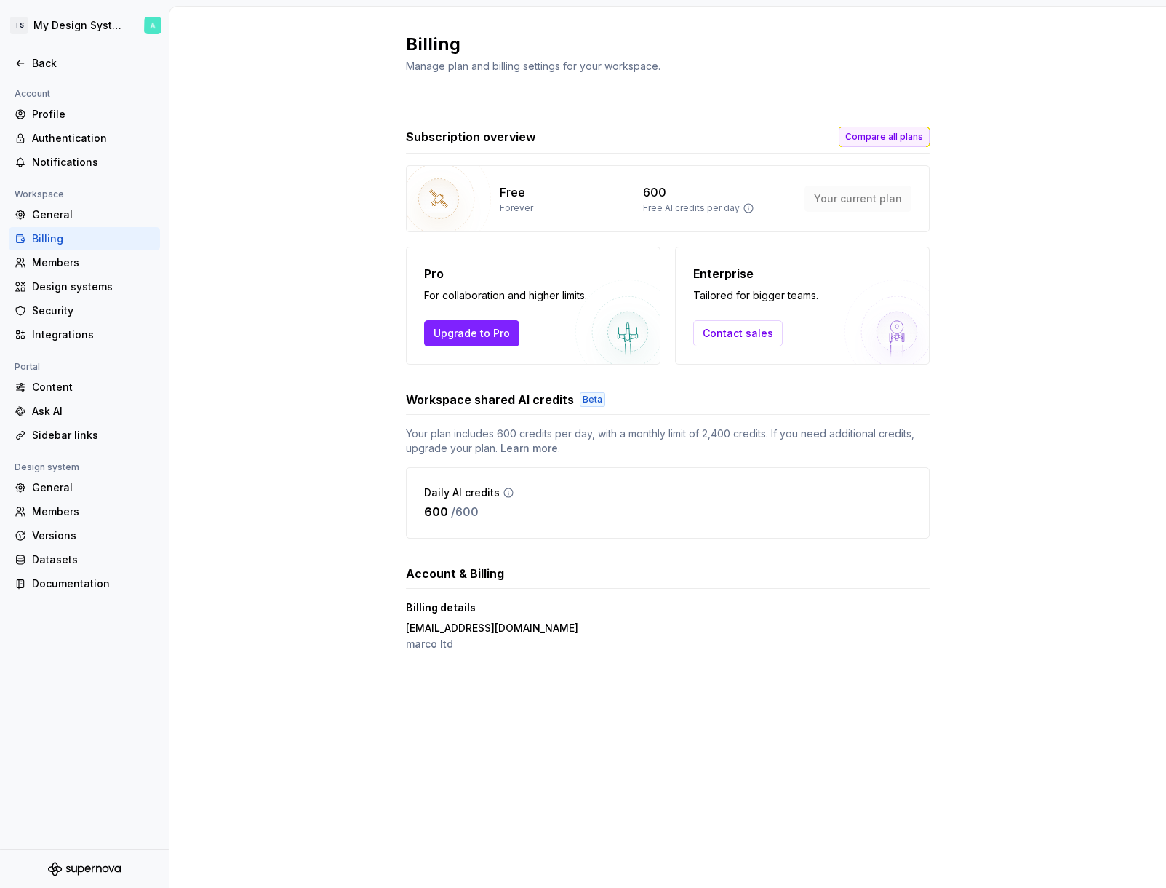
click at [894, 137] on span "Compare all plans" at bounding box center [885, 137] width 78 height 12
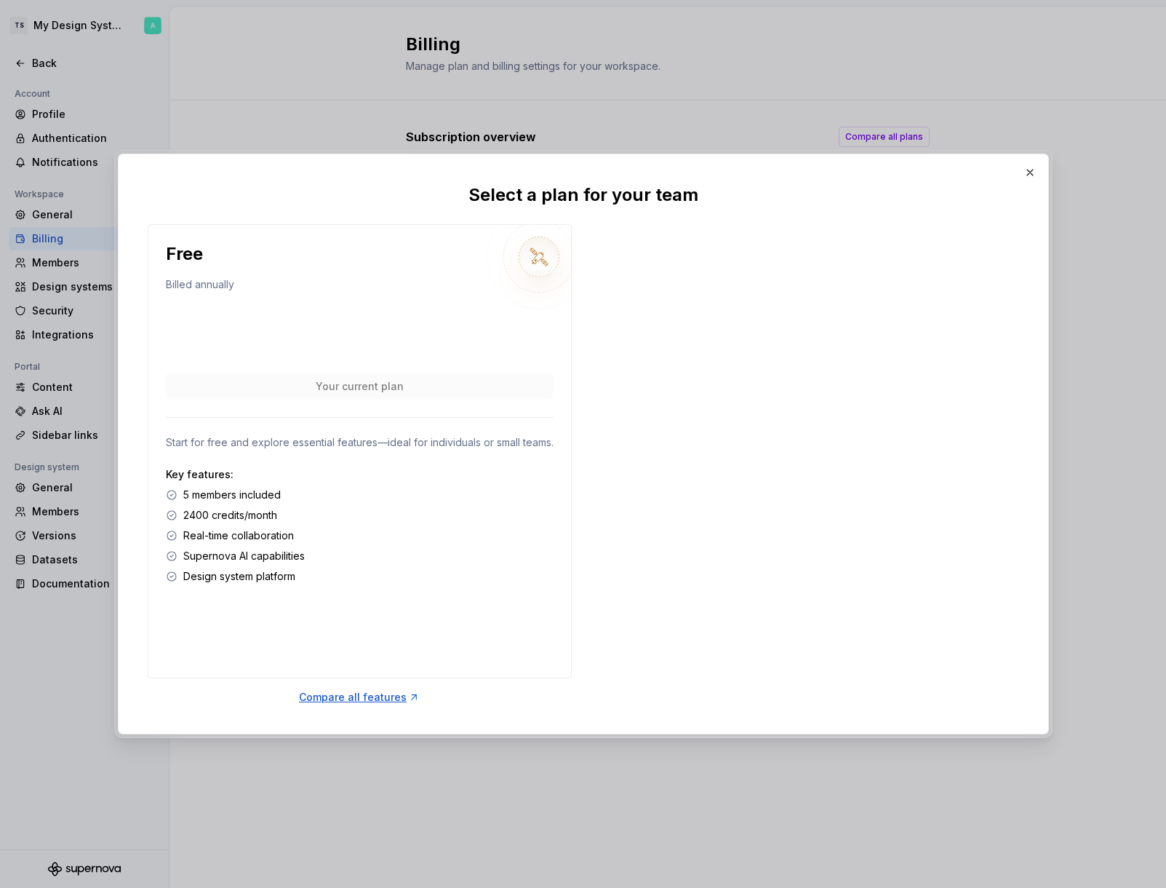
click at [1028, 178] on button "button" at bounding box center [1030, 172] width 20 height 20
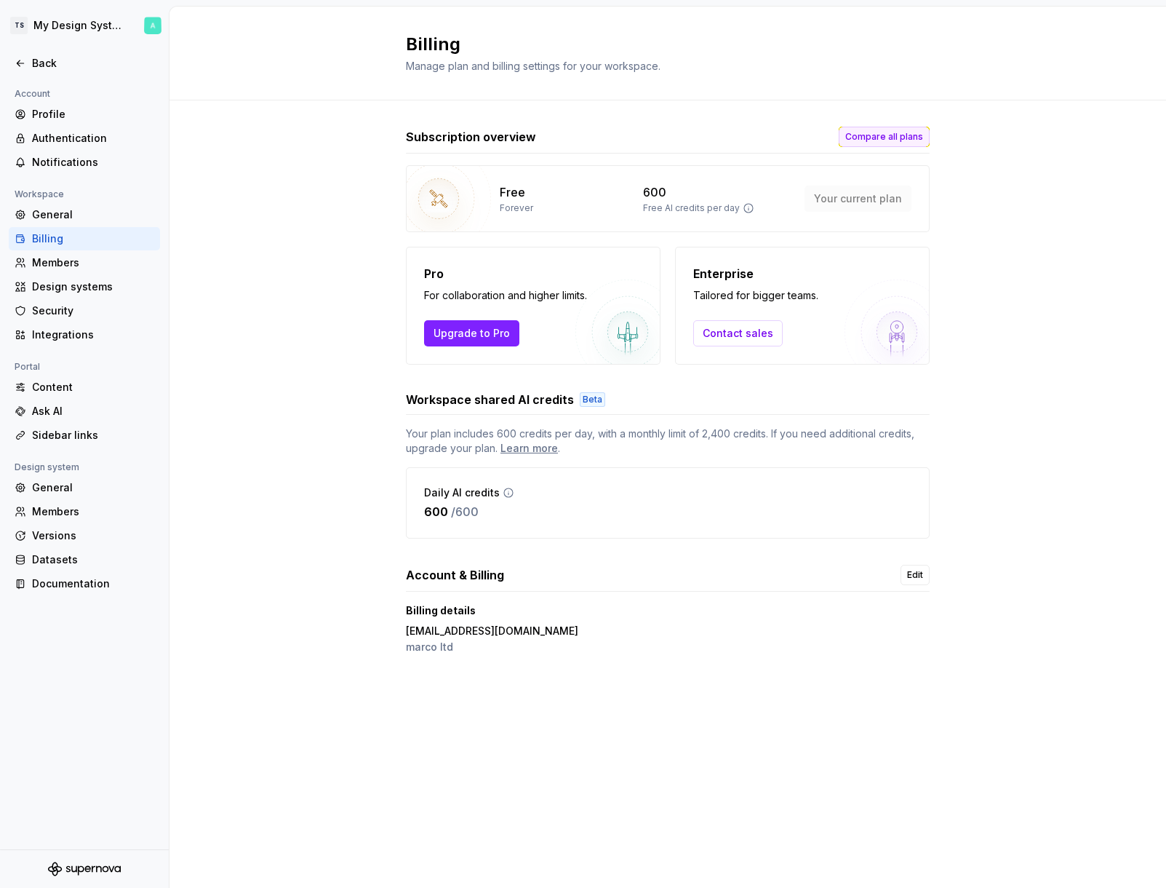
click at [903, 135] on span "Compare all plans" at bounding box center [885, 137] width 78 height 12
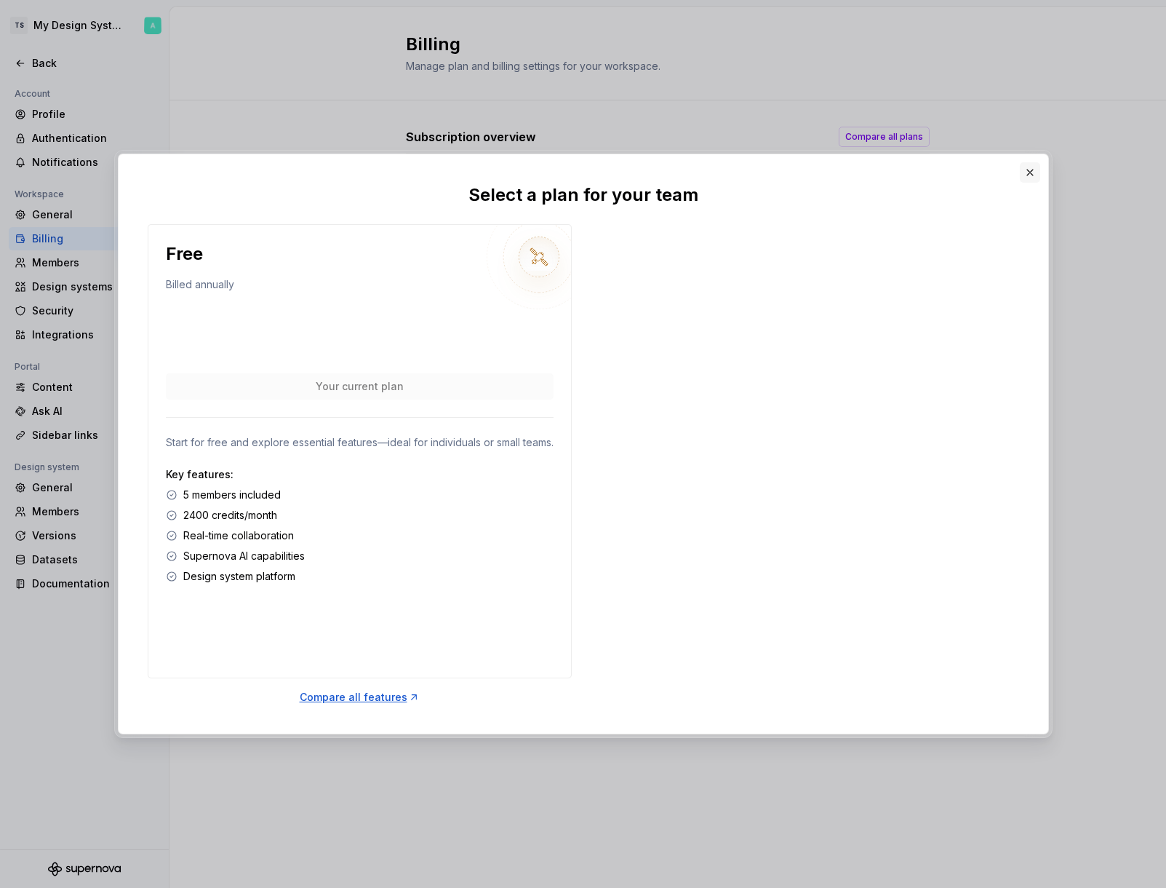
click at [1035, 172] on button "button" at bounding box center [1030, 172] width 20 height 20
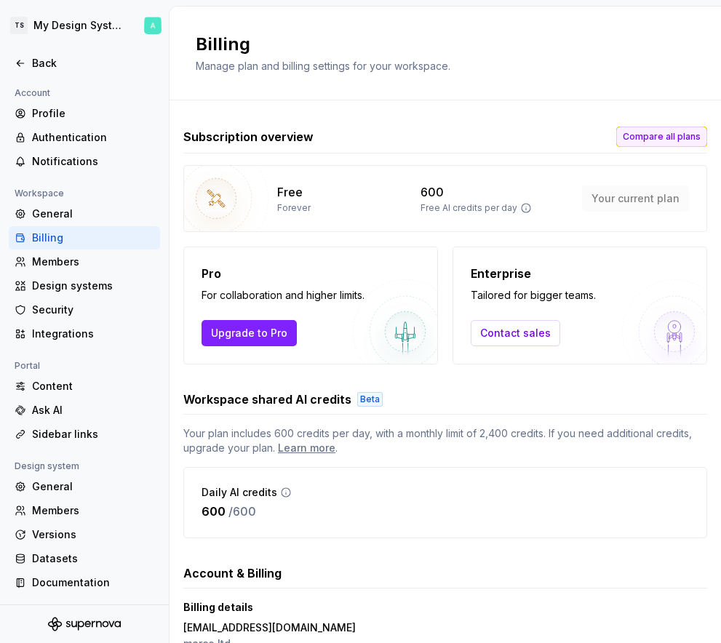
click at [664, 135] on span "Compare all plans" at bounding box center [662, 137] width 78 height 12
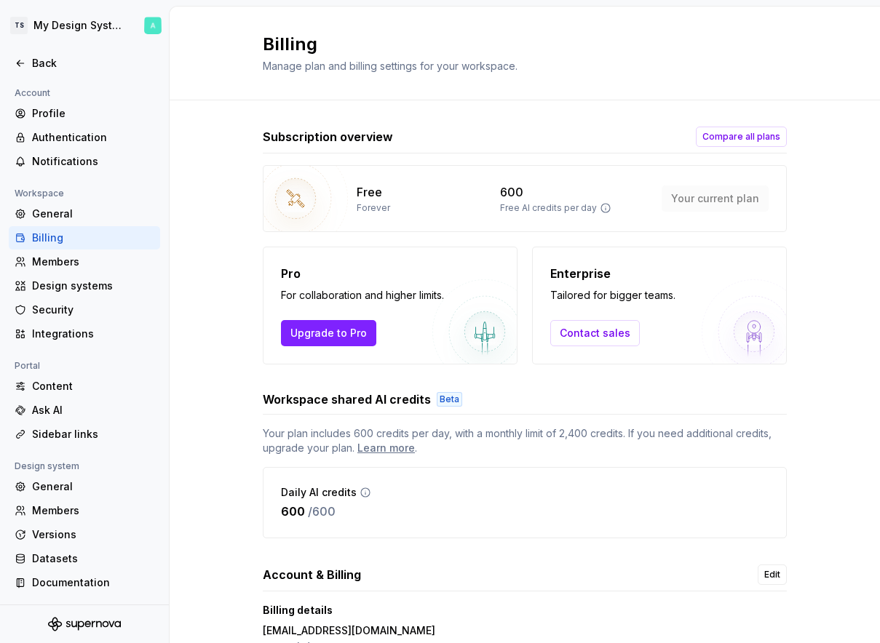
click at [720, 119] on div "Subscription overview Compare all plans Free Forever 600 Free AI credits per da…" at bounding box center [525, 406] width 524 height 612
click at [720, 130] on button "Compare all plans" at bounding box center [741, 137] width 91 height 20
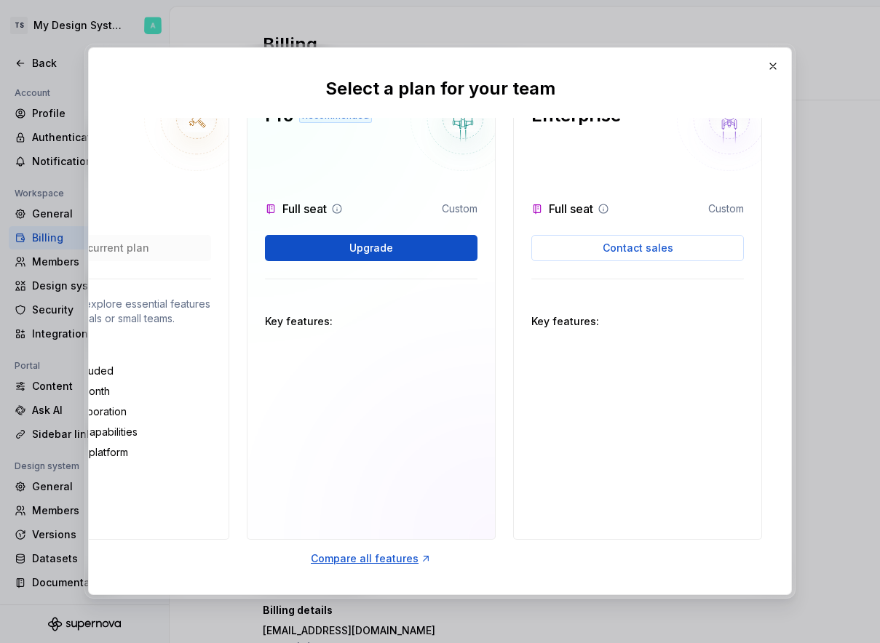
scroll to position [0, 138]
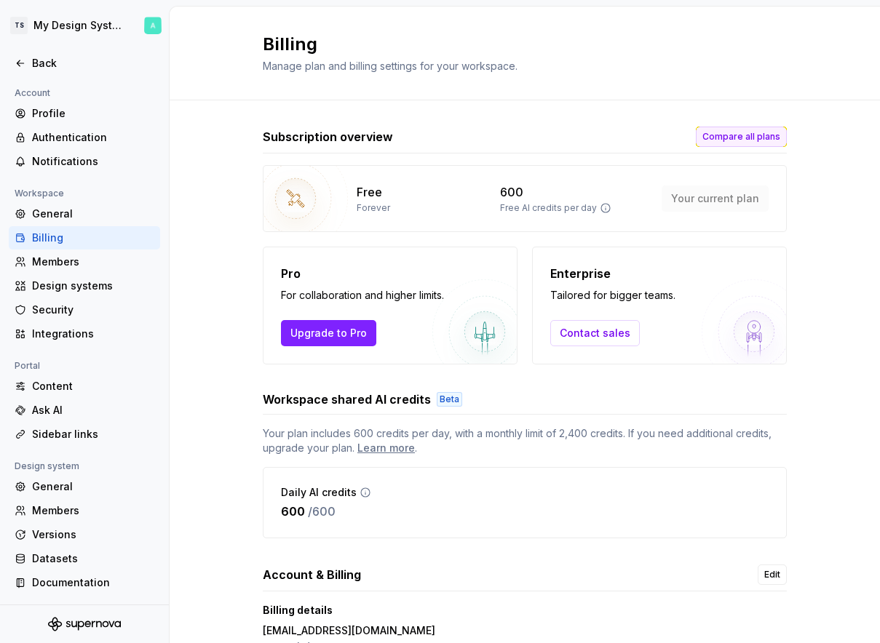
click at [720, 136] on span "Compare all plans" at bounding box center [741, 137] width 78 height 12
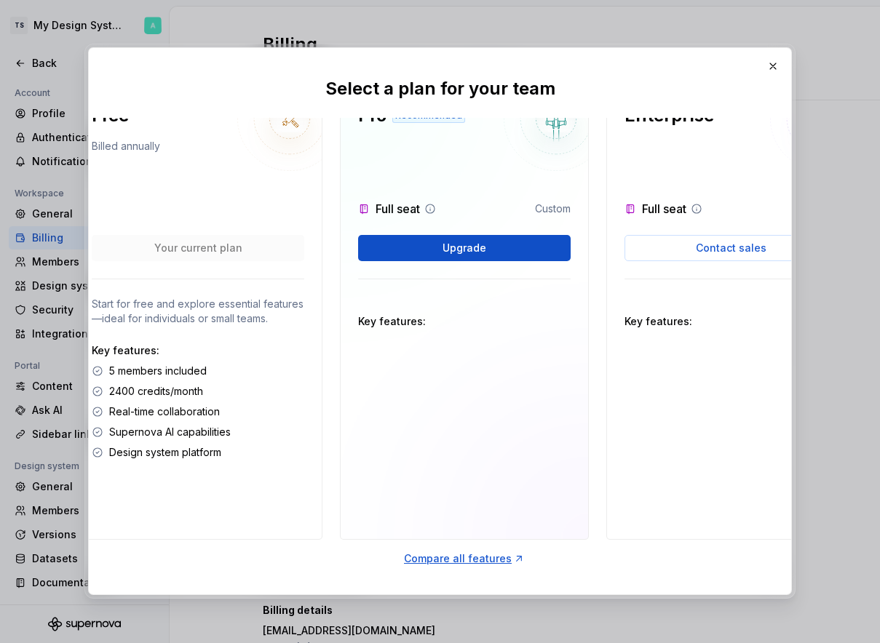
scroll to position [32, 0]
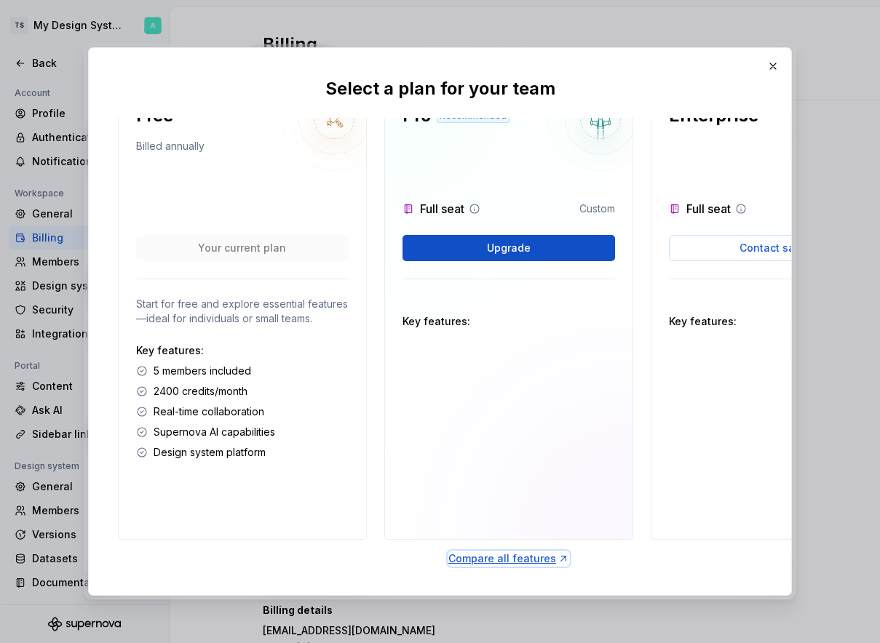
click at [491, 556] on div "Compare all features" at bounding box center [508, 559] width 121 height 15
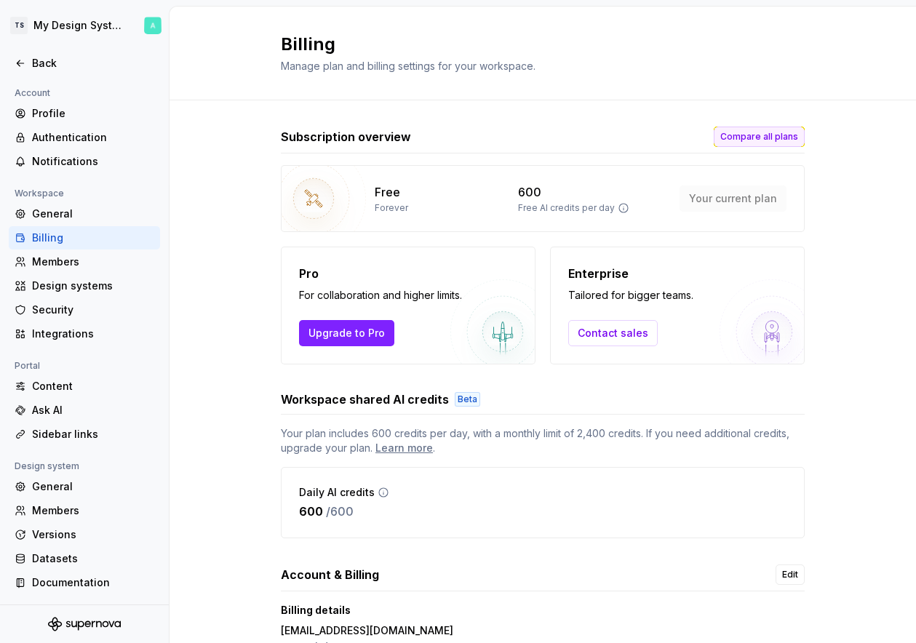
click at [788, 132] on span "Compare all plans" at bounding box center [759, 137] width 78 height 12
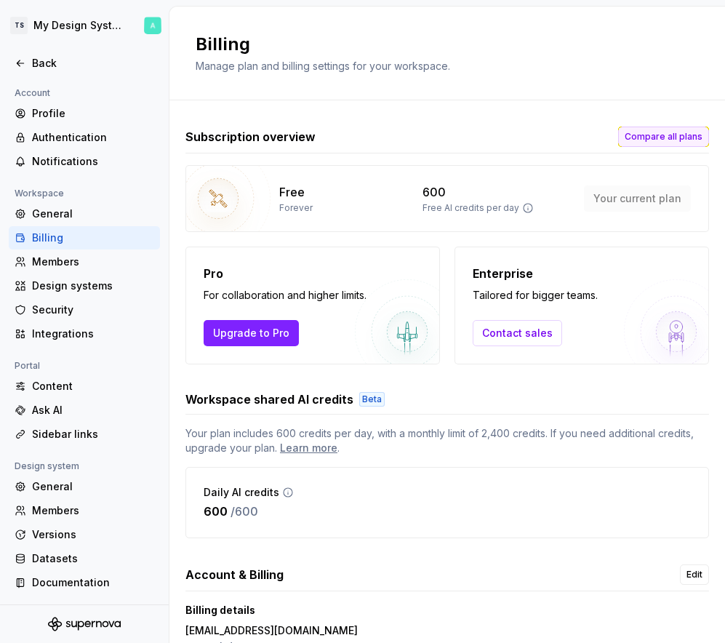
click at [651, 135] on span "Compare all plans" at bounding box center [664, 137] width 78 height 12
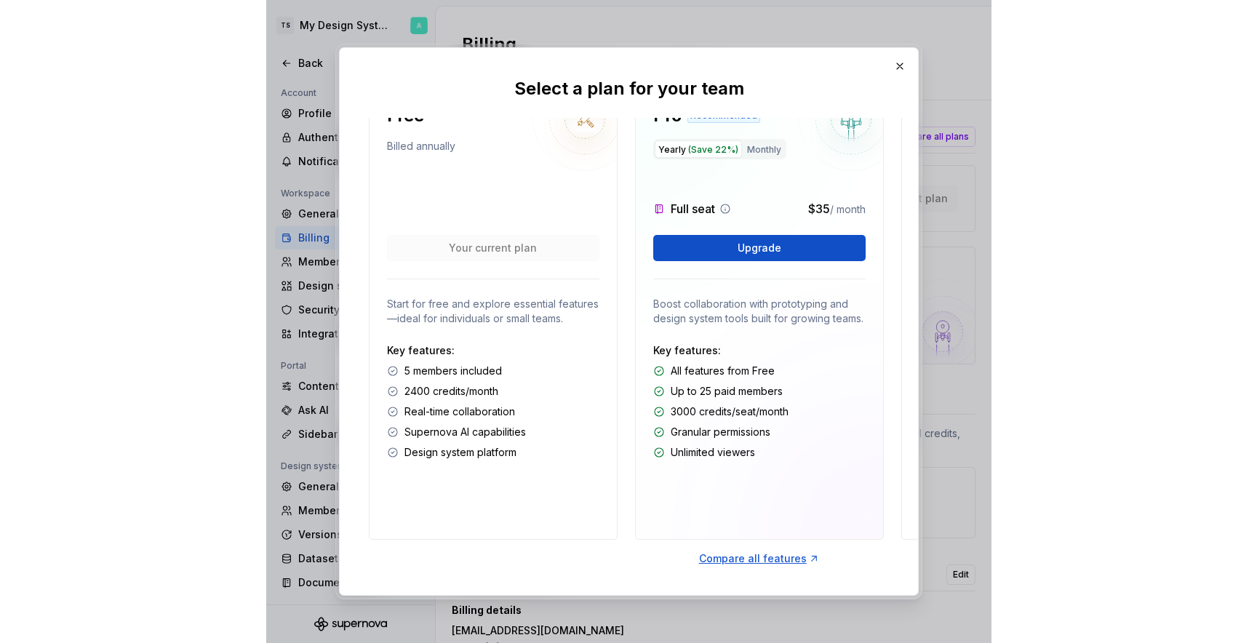
scroll to position [32, 261]
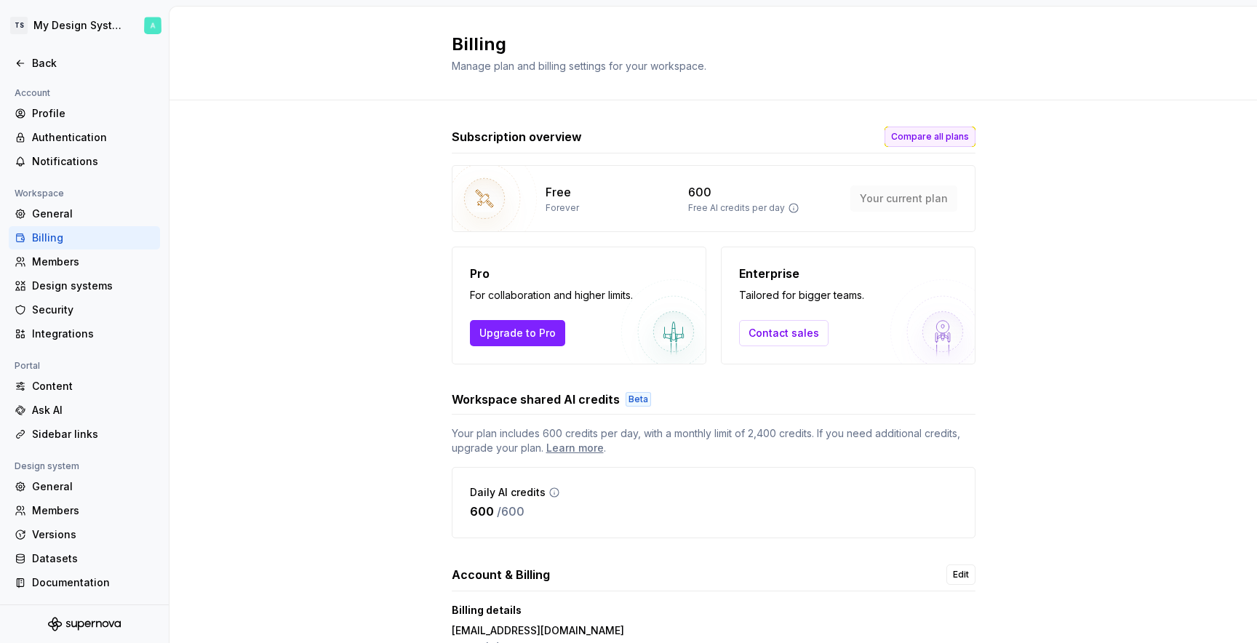
click at [725, 130] on button "Compare all plans" at bounding box center [930, 137] width 91 height 20
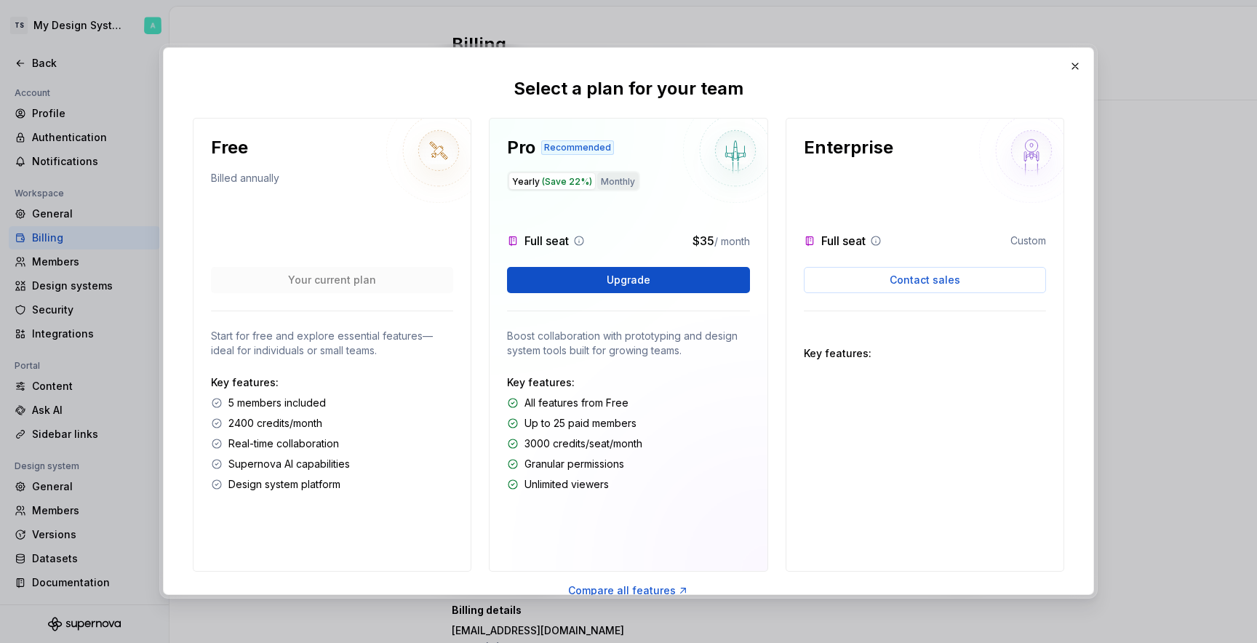
click at [620, 179] on button "Monthly" at bounding box center [617, 180] width 41 height 17
click at [568, 185] on span "(Save 22%)" at bounding box center [567, 181] width 50 height 11
click at [611, 186] on button "Monthly" at bounding box center [617, 180] width 41 height 17
